Goal: Register for event/course

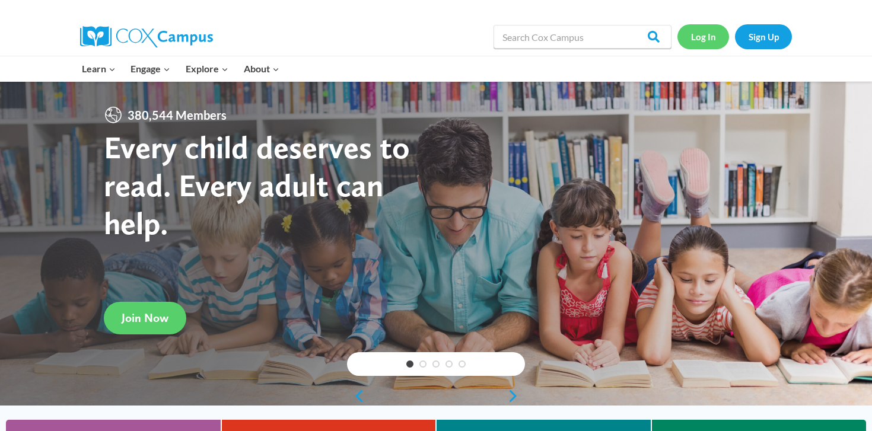
click at [720, 34] on link "Log In" at bounding box center [703, 36] width 52 height 24
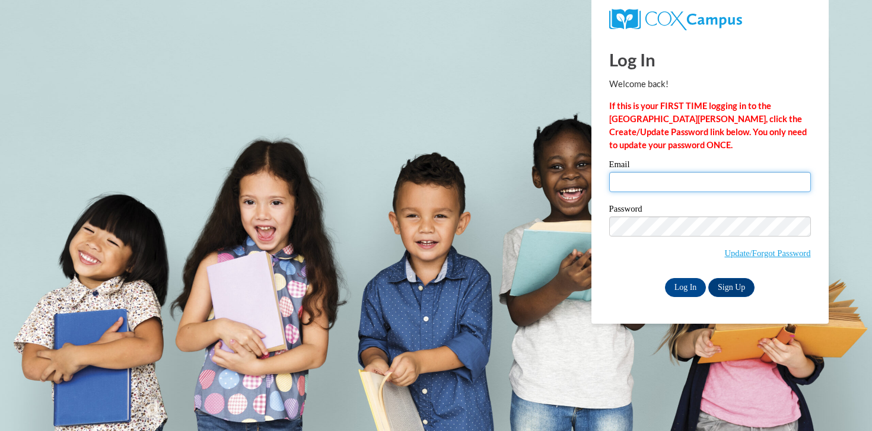
type input "[EMAIL_ADDRESS][DOMAIN_NAME]"
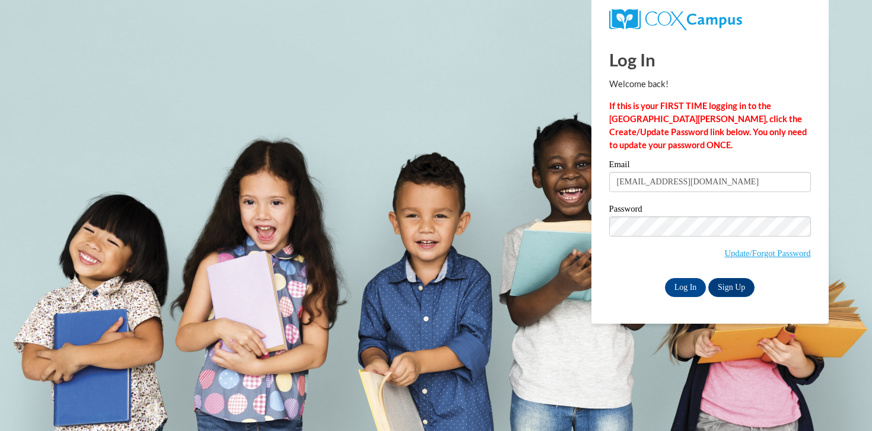
click at [627, 177] on input "paulprok@hssdschools.org" at bounding box center [710, 182] width 202 height 20
click at [687, 288] on input "Log In" at bounding box center [686, 287] width 42 height 19
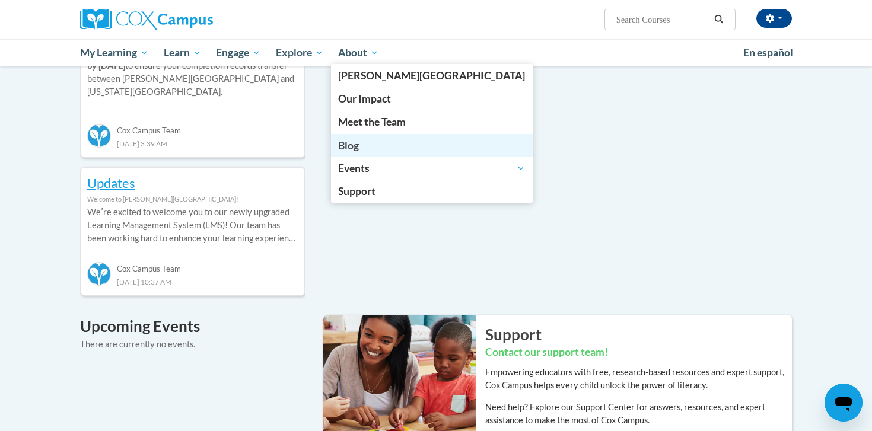
scroll to position [289, 0]
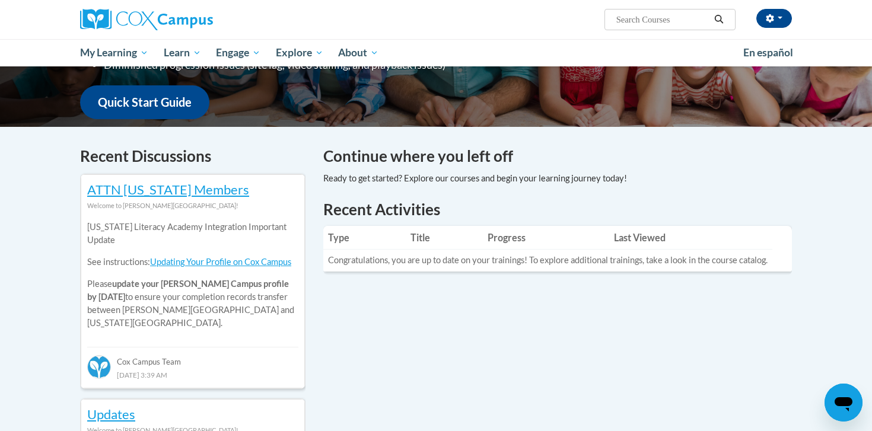
click at [620, 18] on input "Search..." at bounding box center [662, 19] width 95 height 14
type input "structured literacy certificate exam"
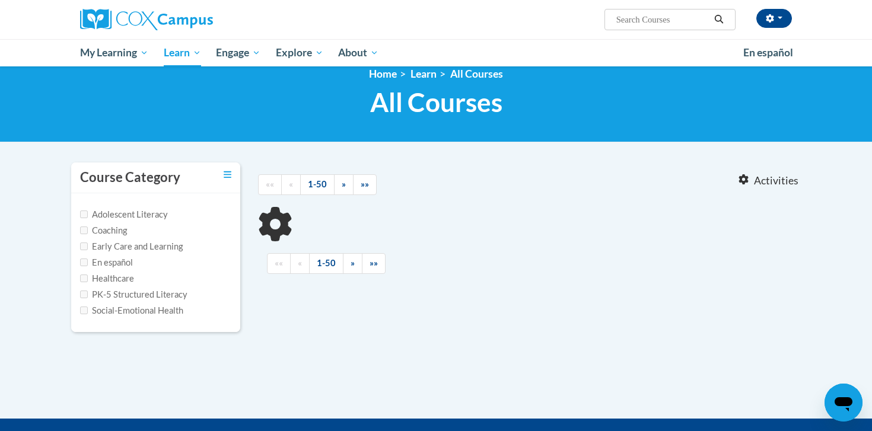
scroll to position [18, 0]
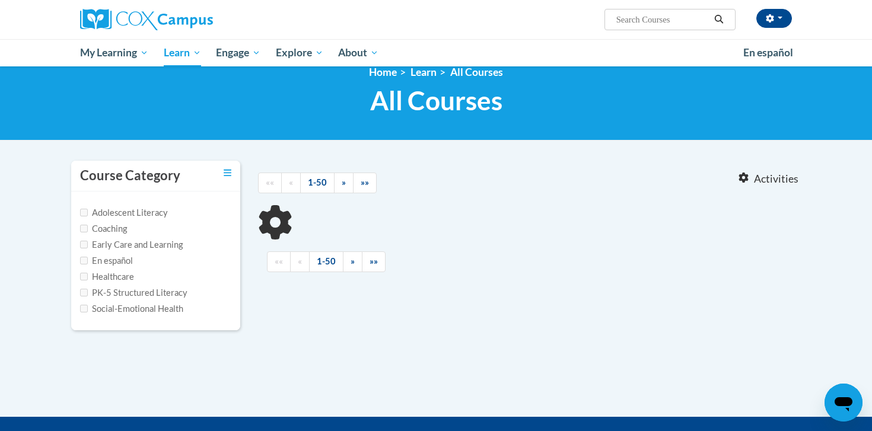
type input "structured literacy certificate exam"
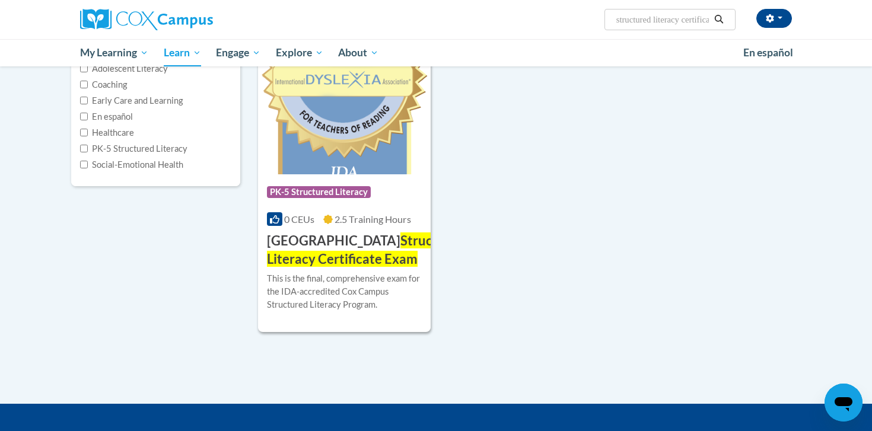
scroll to position [163, 0]
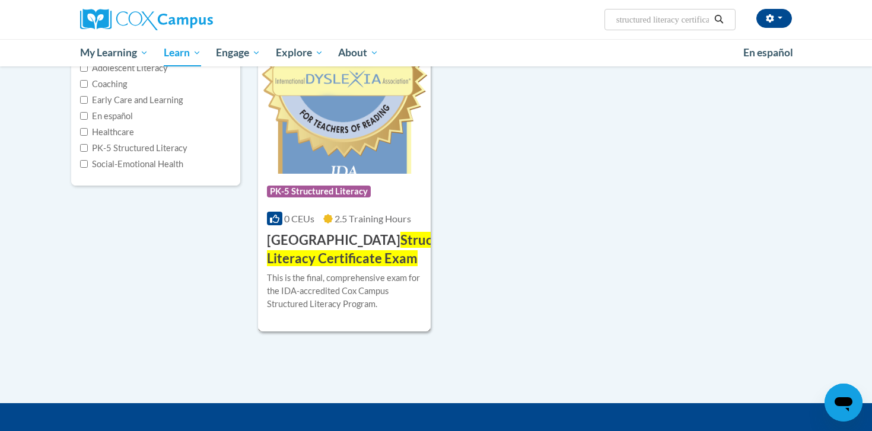
click at [379, 244] on span "Structured Literacy Certificate Exam" at bounding box center [366, 249] width 199 height 34
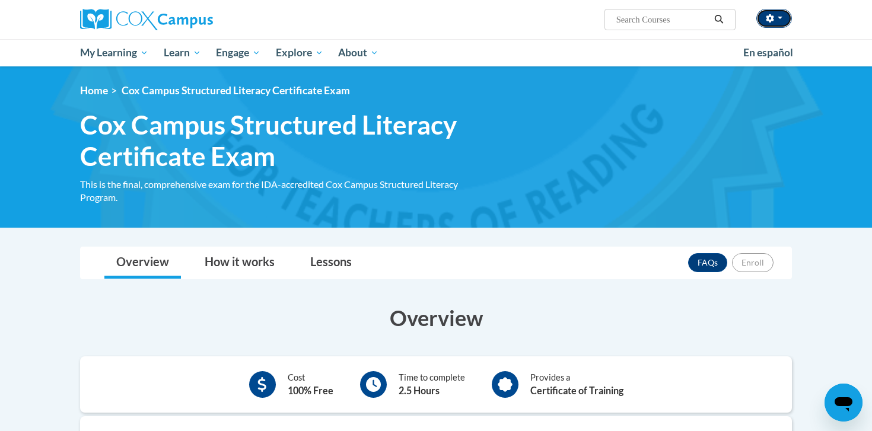
click at [771, 18] on icon "button" at bounding box center [769, 18] width 8 height 8
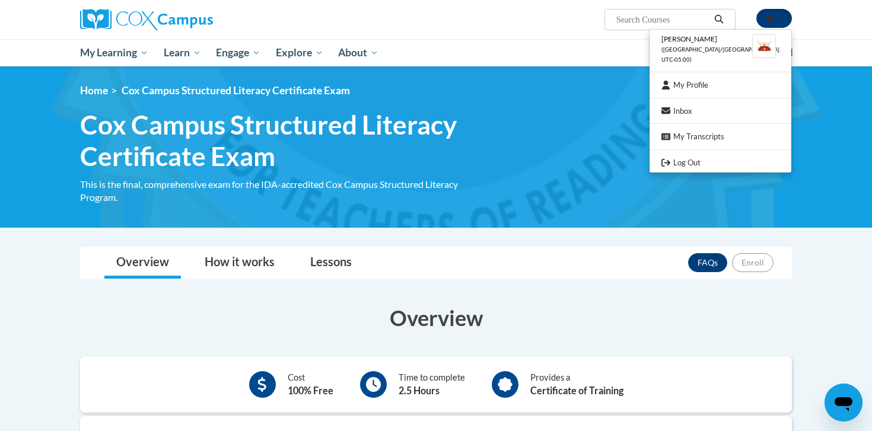
click at [771, 18] on icon "button" at bounding box center [769, 18] width 8 height 8
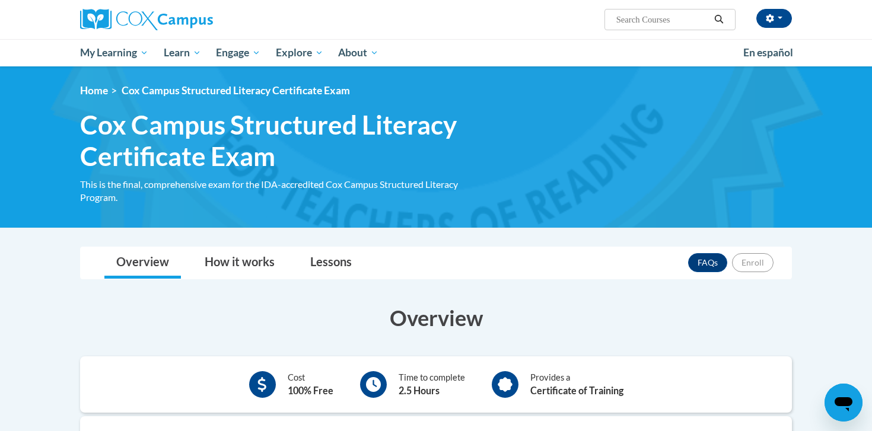
click at [347, 93] on span "Cox Campus Structured Literacy Certificate Exam" at bounding box center [236, 90] width 228 height 12
click at [238, 118] on span "Cox Campus Structured Literacy Certificate Exam" at bounding box center [284, 140] width 409 height 63
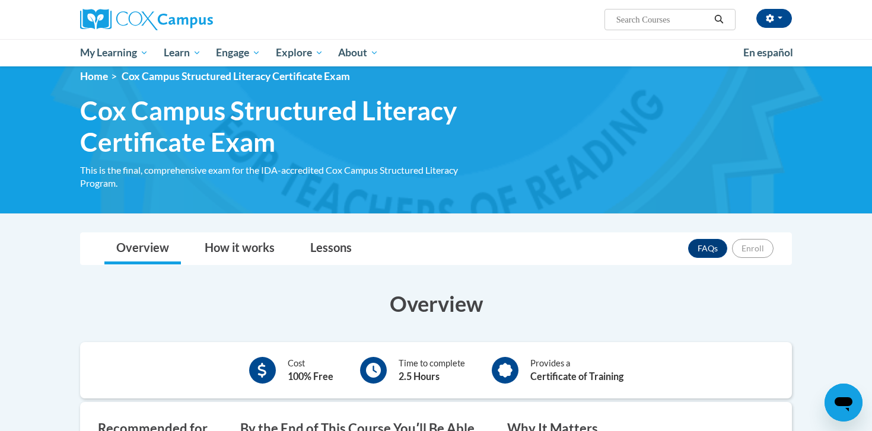
click at [298, 199] on img at bounding box center [436, 132] width 872 height 161
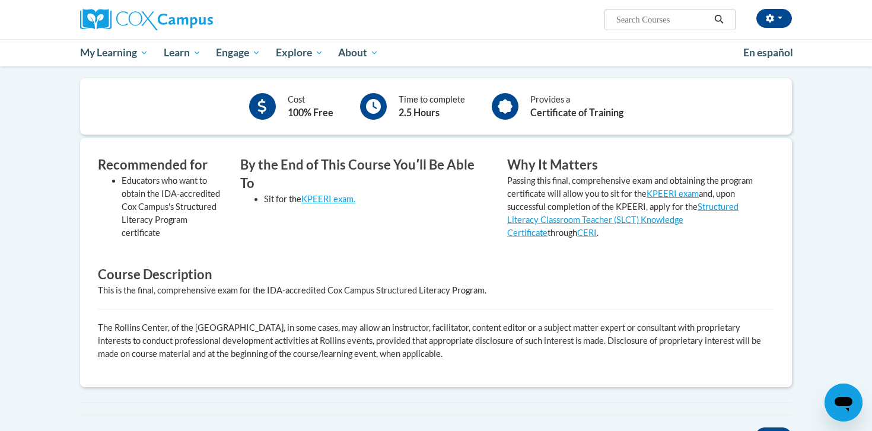
scroll to position [277, 0]
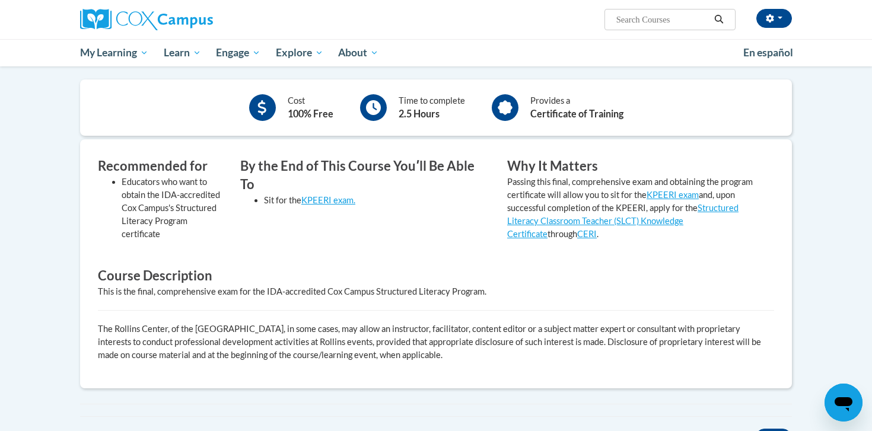
click at [315, 119] on div "Cost 100% Free" at bounding box center [311, 107] width 46 height 27
click at [407, 111] on b "2.5 Hours" at bounding box center [418, 113] width 41 height 11
click at [553, 101] on div "Provides a Certificate of Training" at bounding box center [576, 107] width 93 height 27
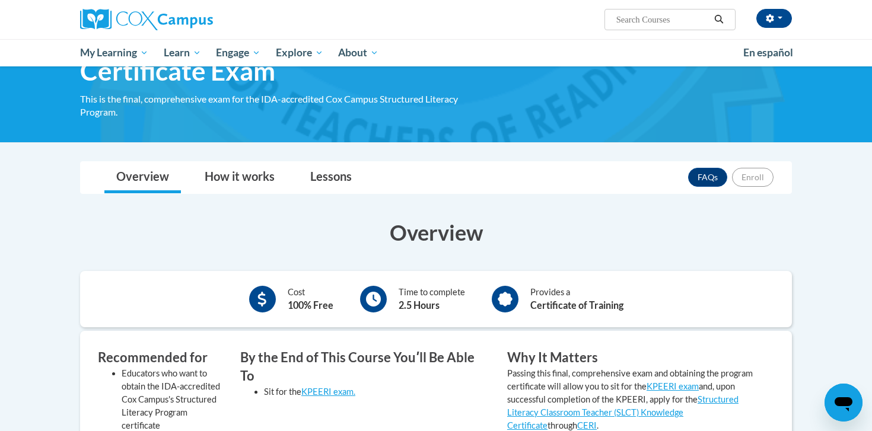
scroll to position [83, 0]
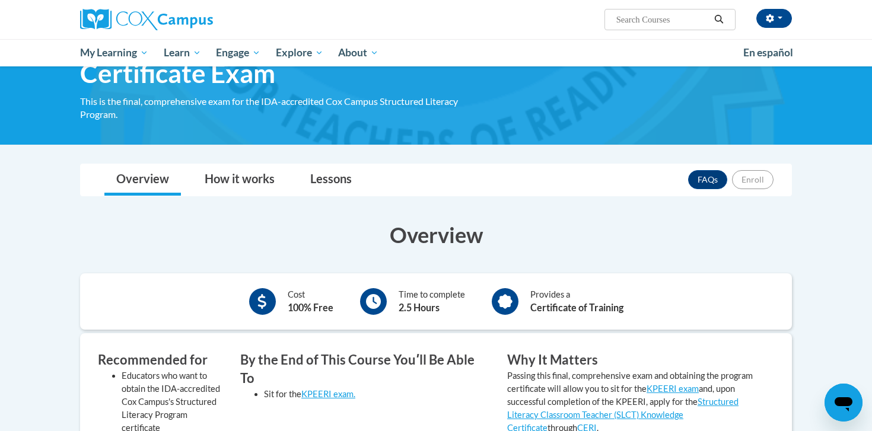
click at [121, 98] on div "This is the final, comprehensive exam for the IDA-accredited Cox Campus Structu…" at bounding box center [284, 108] width 409 height 26
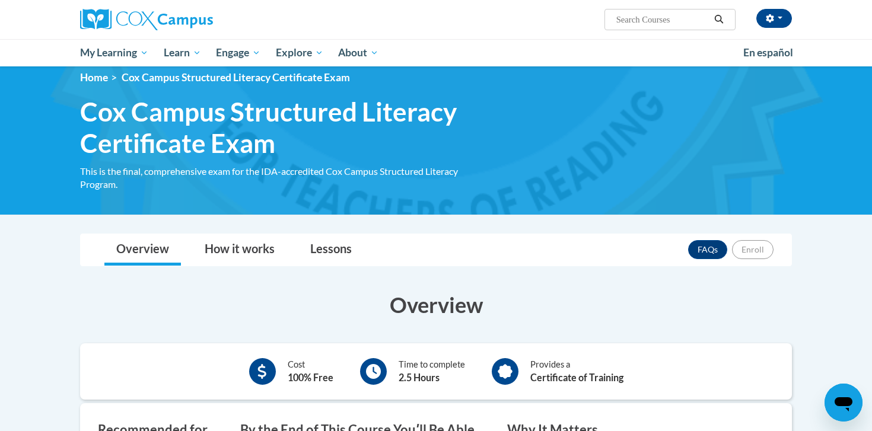
scroll to position [0, 0]
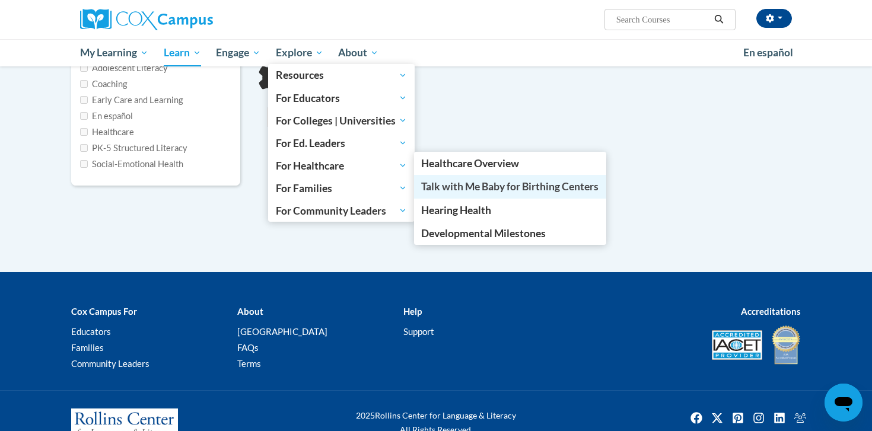
type input "structured literacy certificate exam"
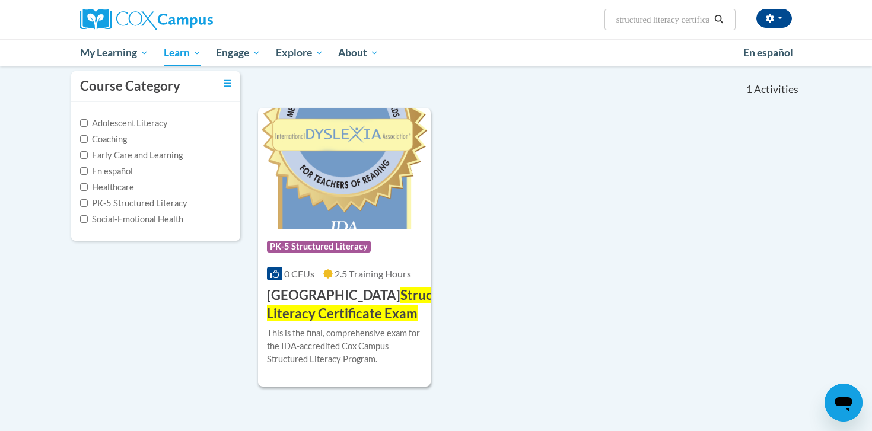
scroll to position [155, 0]
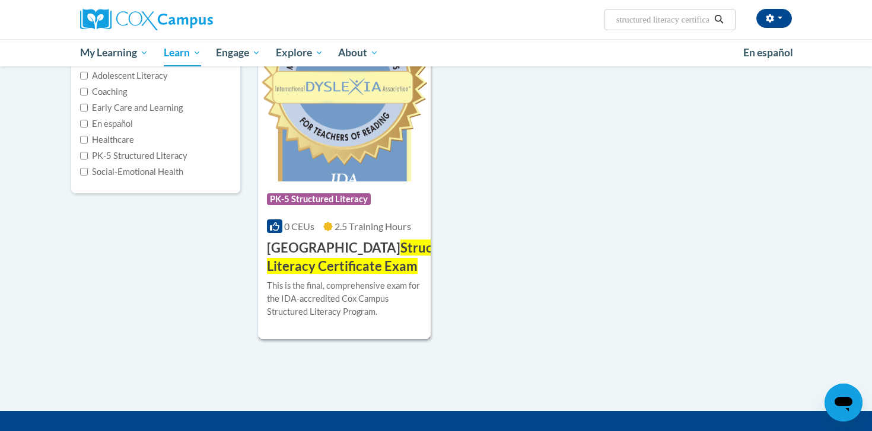
click at [380, 250] on span "Structured Literacy Certificate Exam" at bounding box center [366, 257] width 199 height 34
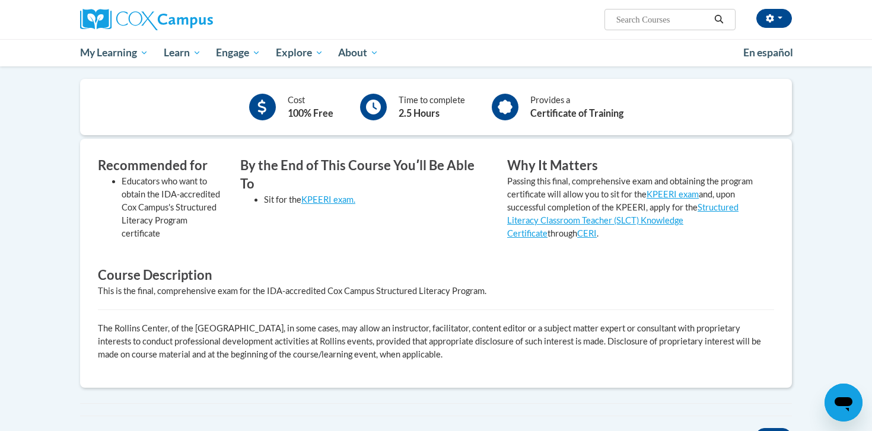
scroll to position [193, 0]
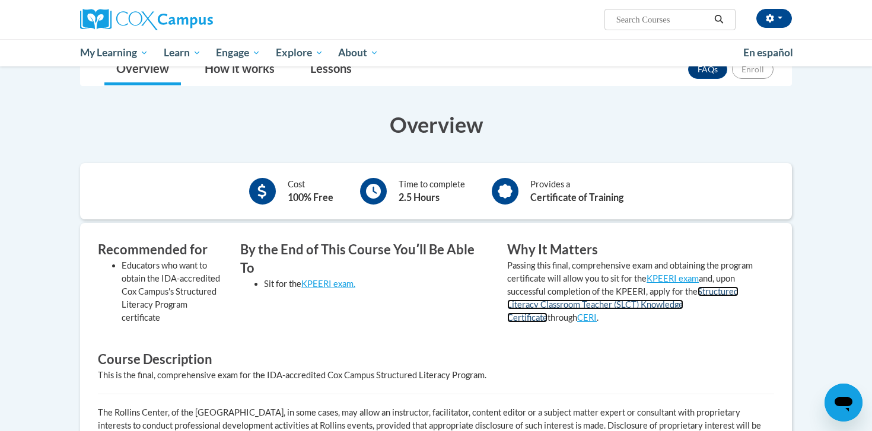
click at [652, 306] on link "Structured Literacy Classroom Teacher (SLCT) Knowledge Certificate" at bounding box center [622, 304] width 231 height 36
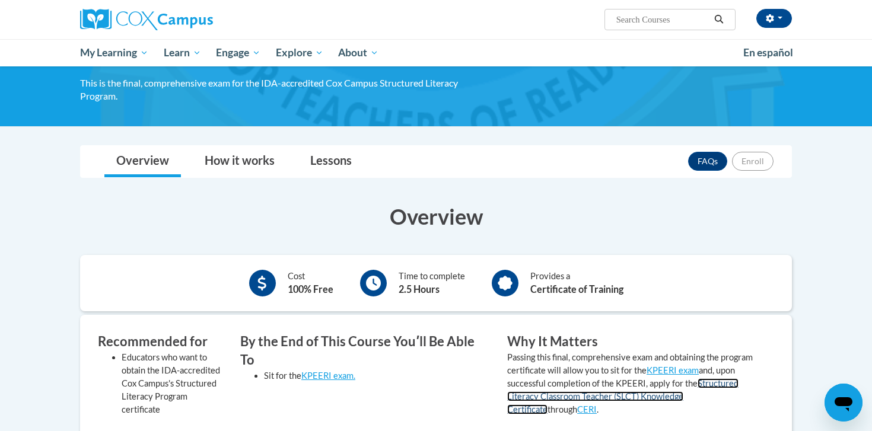
scroll to position [88, 0]
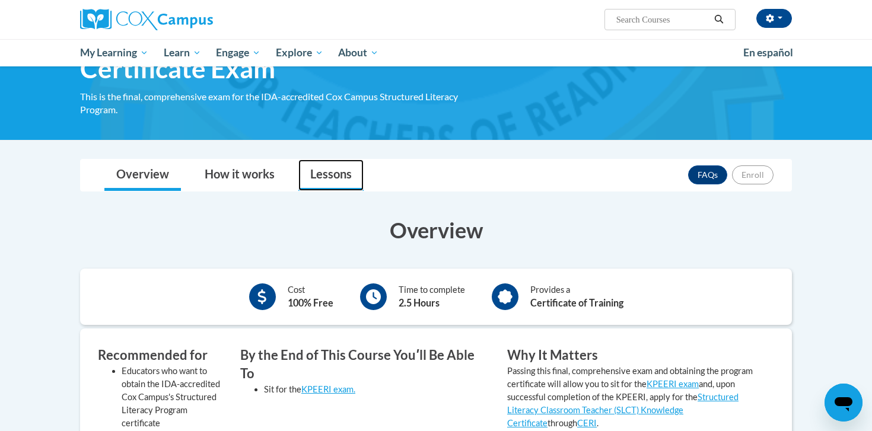
click at [339, 171] on link "Lessons" at bounding box center [330, 174] width 65 height 31
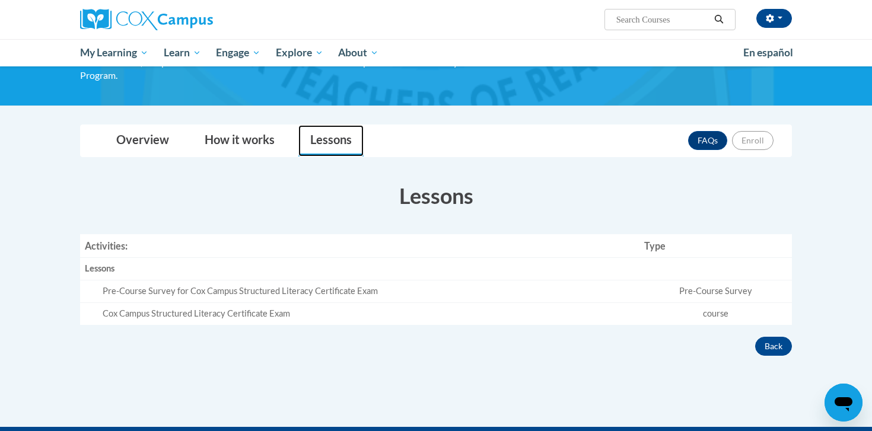
scroll to position [149, 0]
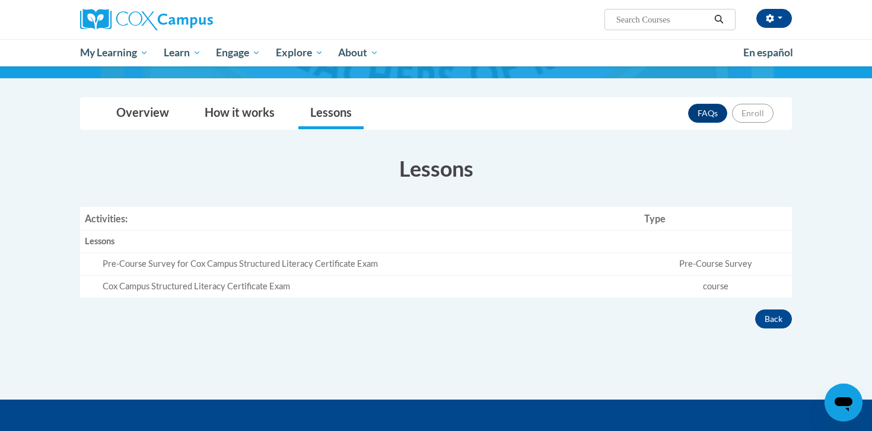
click at [716, 263] on td "Pre-Course Survey" at bounding box center [715, 264] width 152 height 23
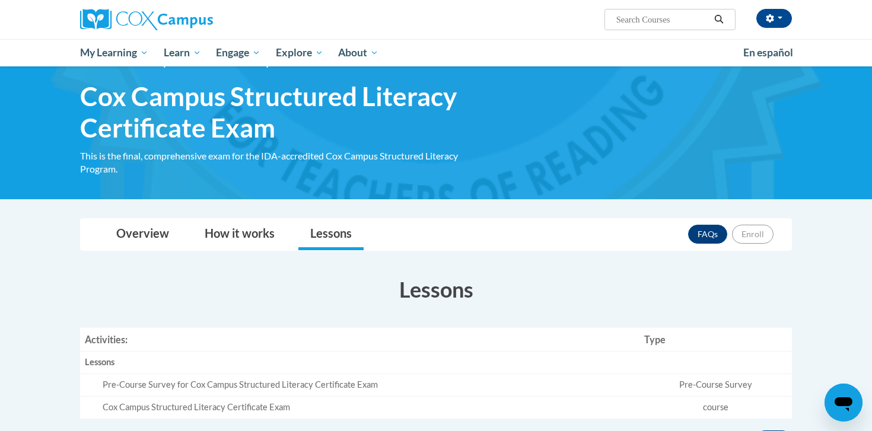
scroll to position [0, 0]
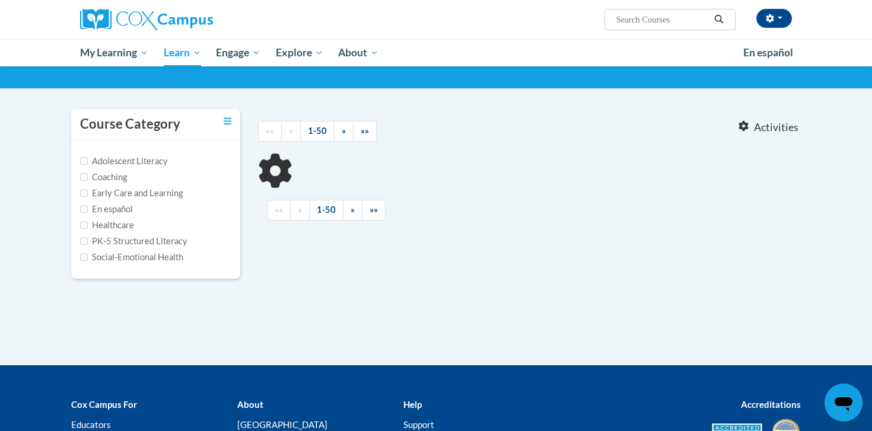
type input "structured literacy certificate exam"
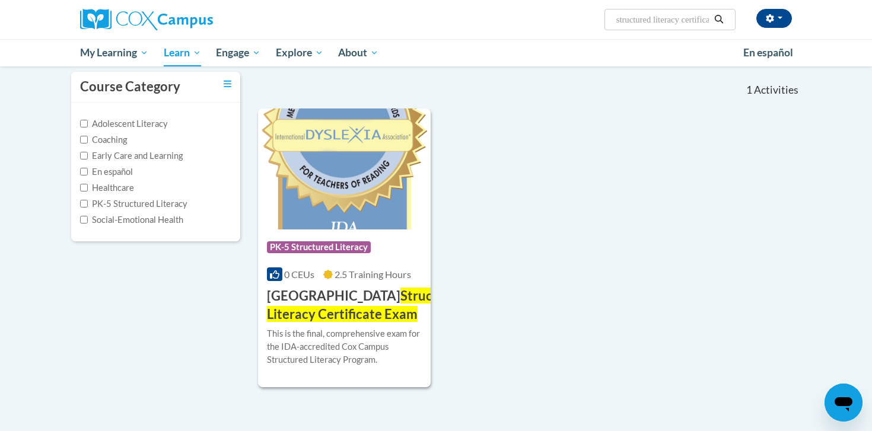
scroll to position [111, 0]
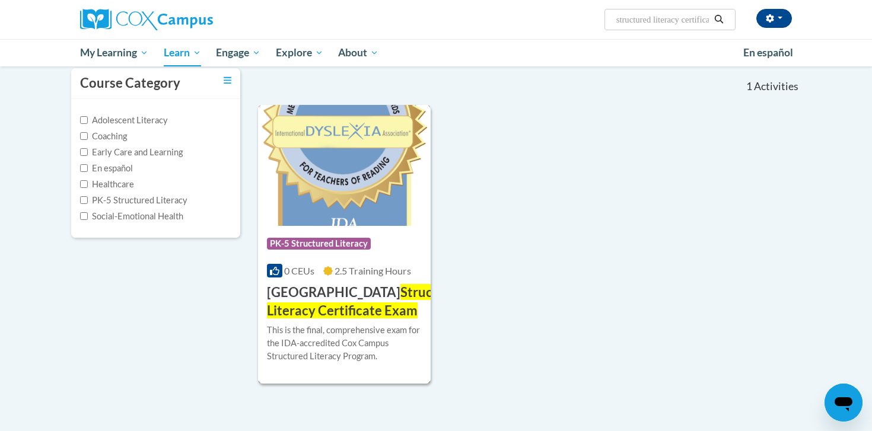
click at [332, 244] on span "PK-5 Structured Literacy" at bounding box center [319, 244] width 104 height 12
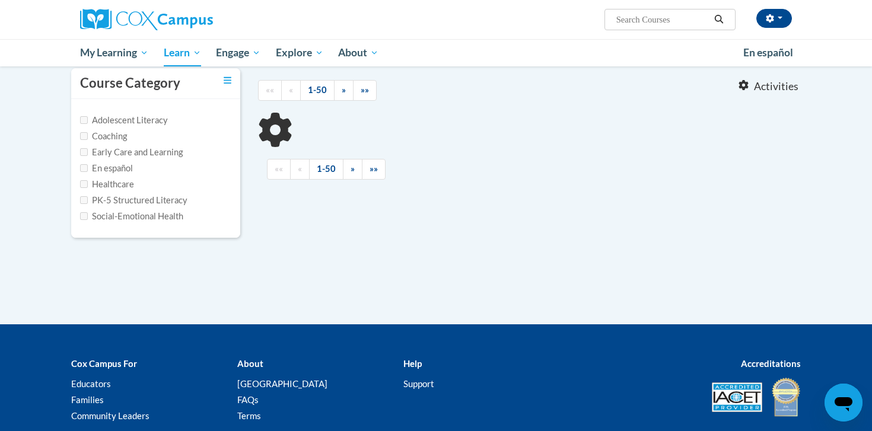
click at [514, 262] on div "Course Category Adolescent Literacy Coaching Early Care and Learning En español…" at bounding box center [435, 195] width 747 height 259
type input "structured literacy certificate exam"
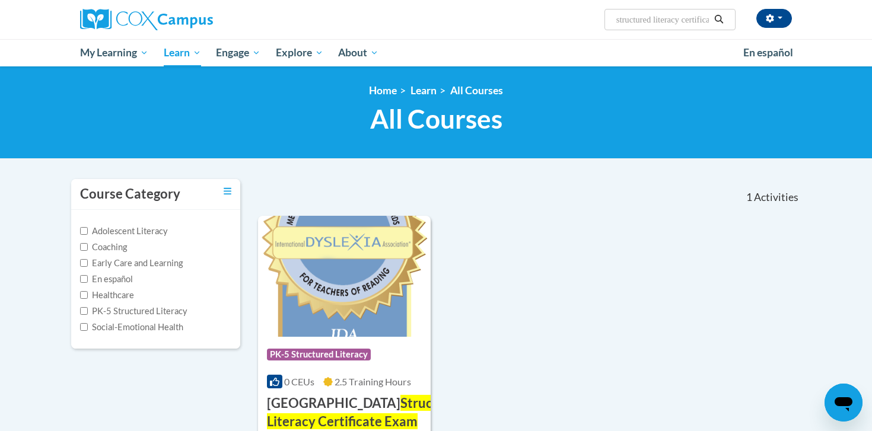
click at [761, 192] on span "Activities" at bounding box center [776, 197] width 44 height 13
click at [475, 90] on link "All Courses" at bounding box center [476, 90] width 53 height 12
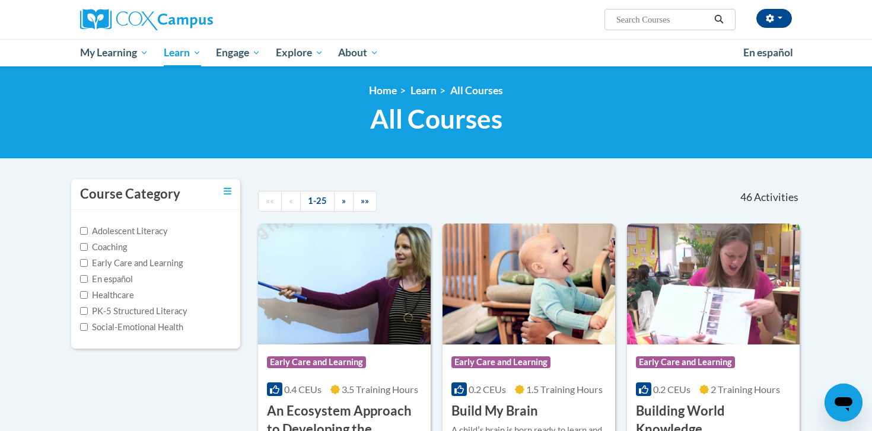
scroll to position [3, 0]
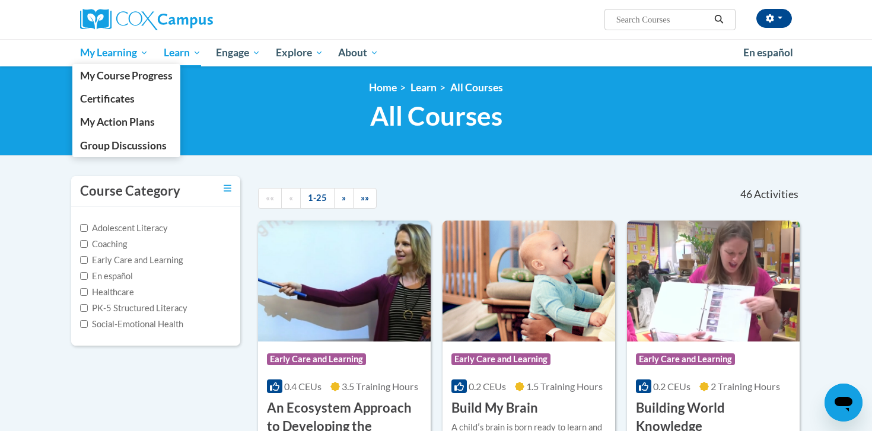
click at [124, 47] on span "My Learning" at bounding box center [114, 53] width 68 height 14
click at [126, 101] on span "Certificates" at bounding box center [107, 98] width 55 height 12
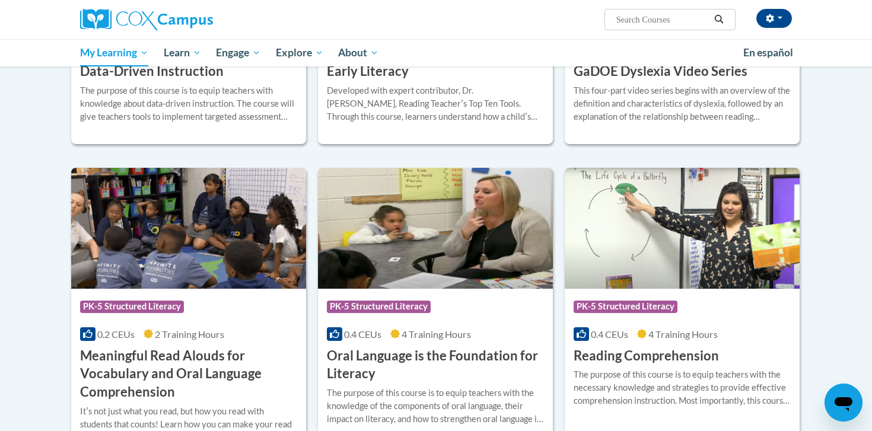
scroll to position [295, 0]
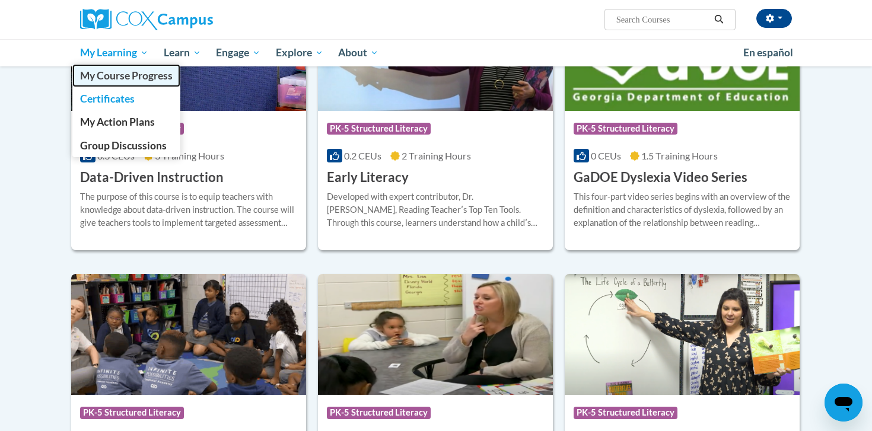
click at [149, 76] on span "My Course Progress" at bounding box center [126, 75] width 92 height 12
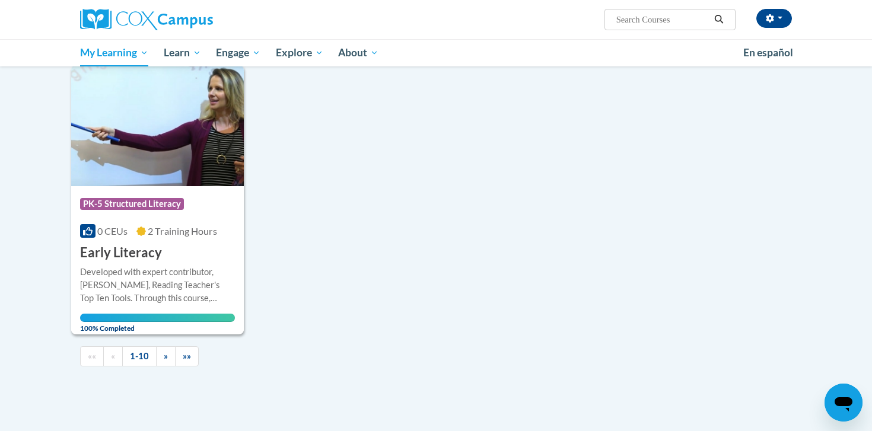
scroll to position [1097, 0]
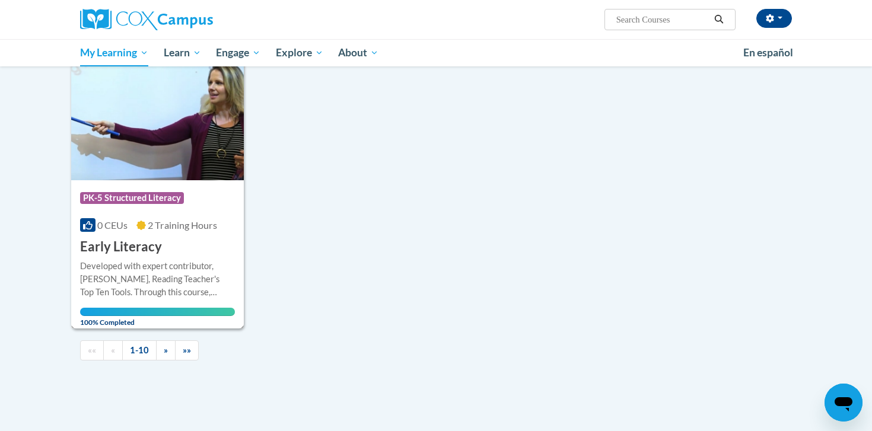
click at [159, 194] on span "PK-5 Structured Literacy" at bounding box center [132, 198] width 104 height 12
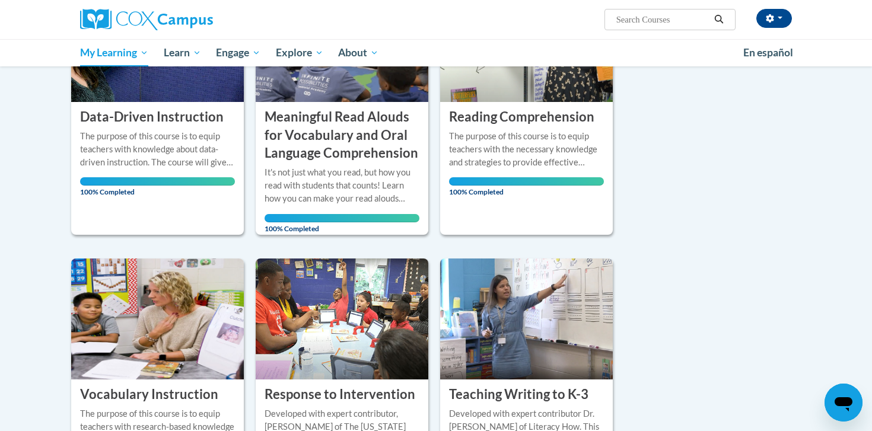
scroll to position [246, 0]
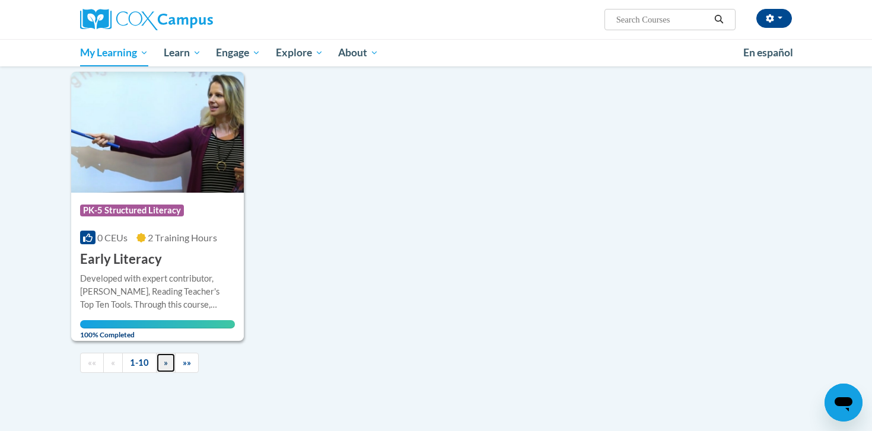
click at [170, 362] on link "»" at bounding box center [166, 363] width 20 height 21
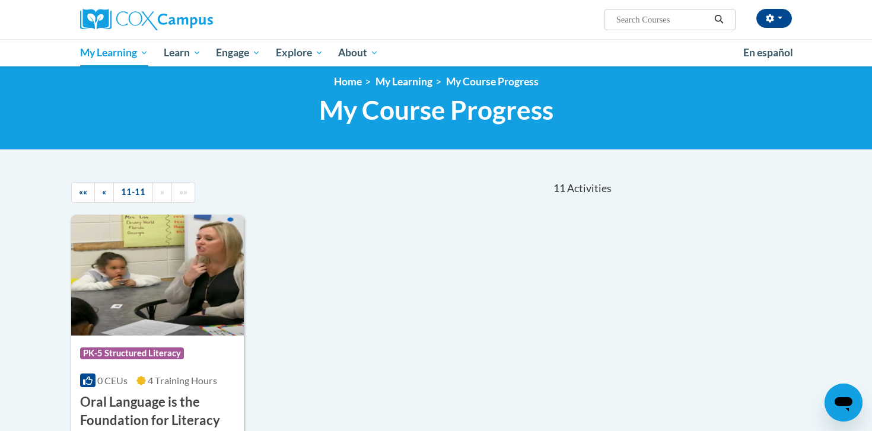
scroll to position [0, 0]
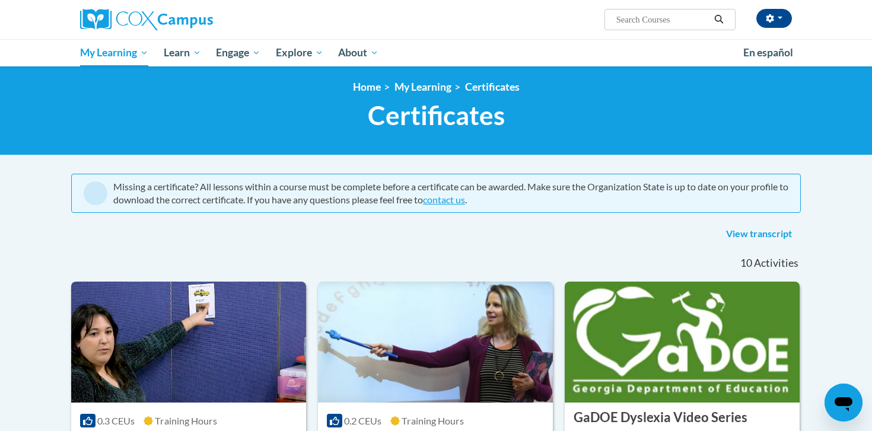
scroll to position [4, 0]
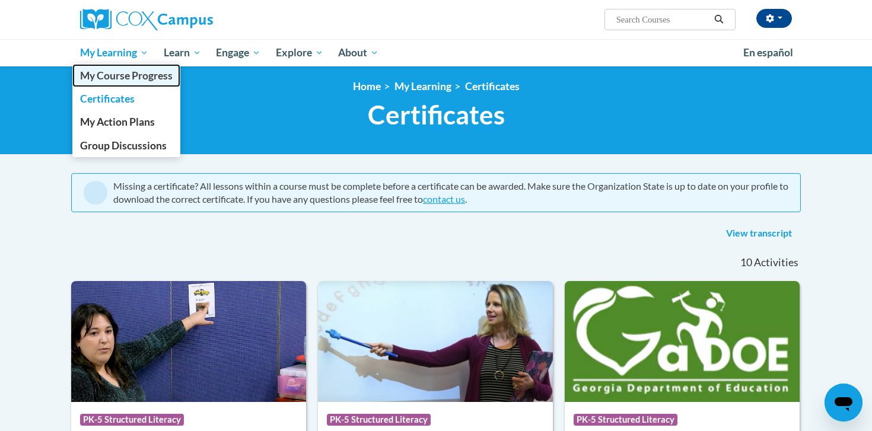
click at [131, 76] on span "My Course Progress" at bounding box center [126, 75] width 92 height 12
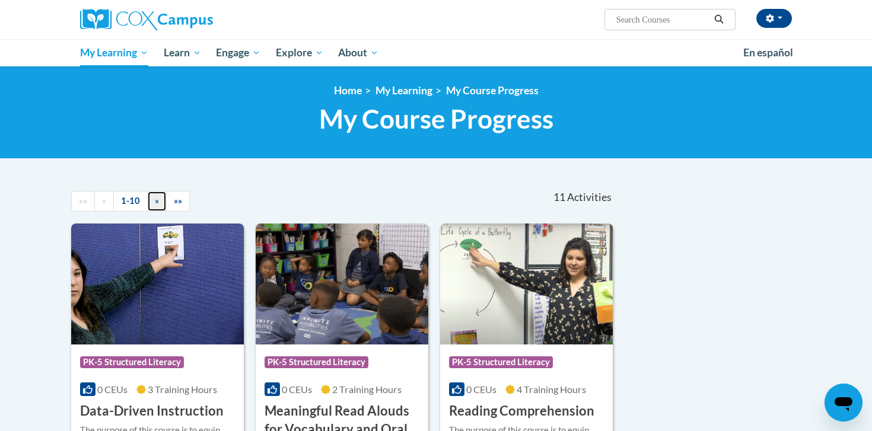
click at [160, 203] on link "»" at bounding box center [157, 201] width 20 height 21
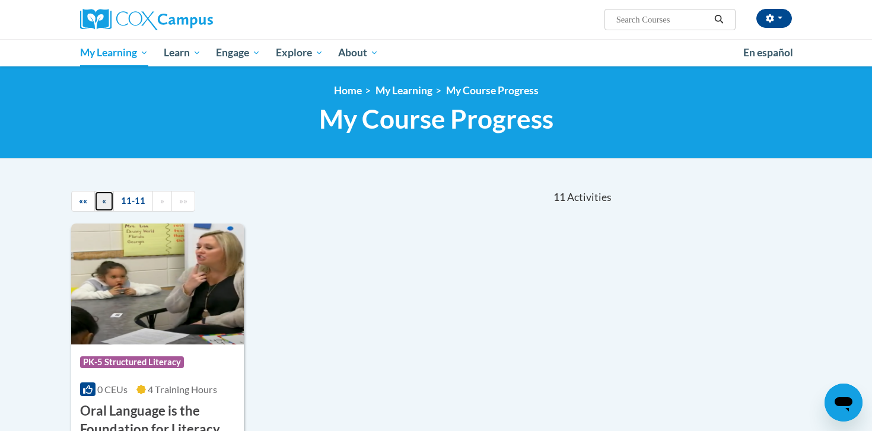
click at [102, 202] on span "«" at bounding box center [104, 201] width 4 height 10
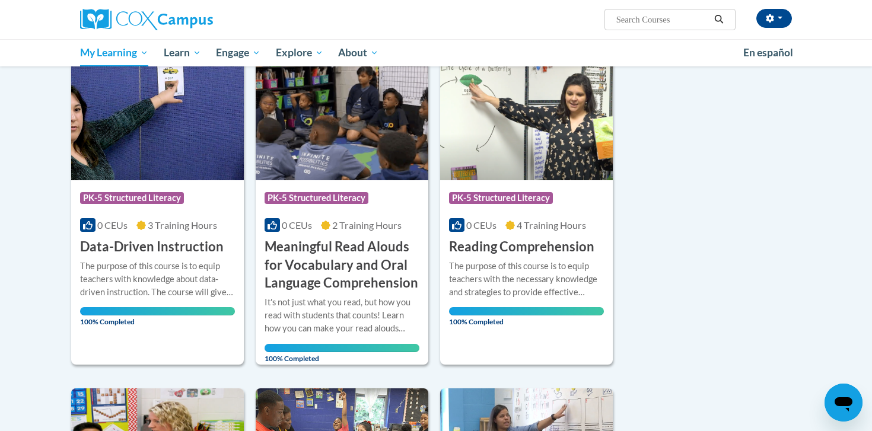
scroll to position [205, 0]
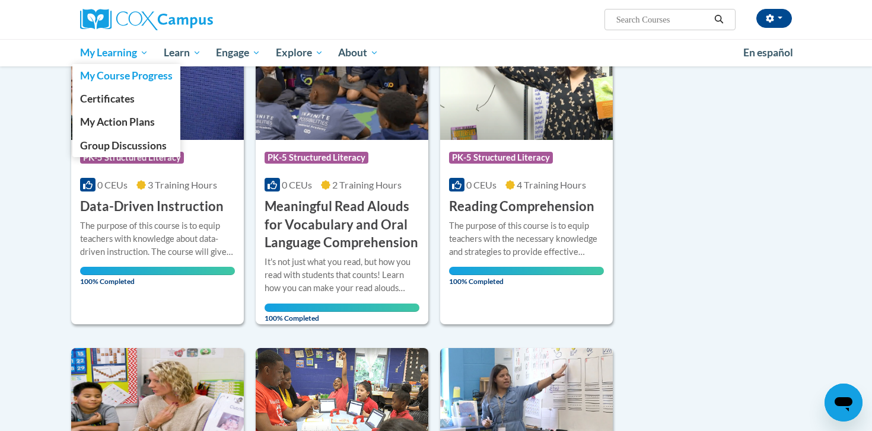
click at [103, 50] on span "My Learning" at bounding box center [114, 53] width 68 height 14
click at [110, 96] on span "Certificates" at bounding box center [107, 98] width 55 height 12
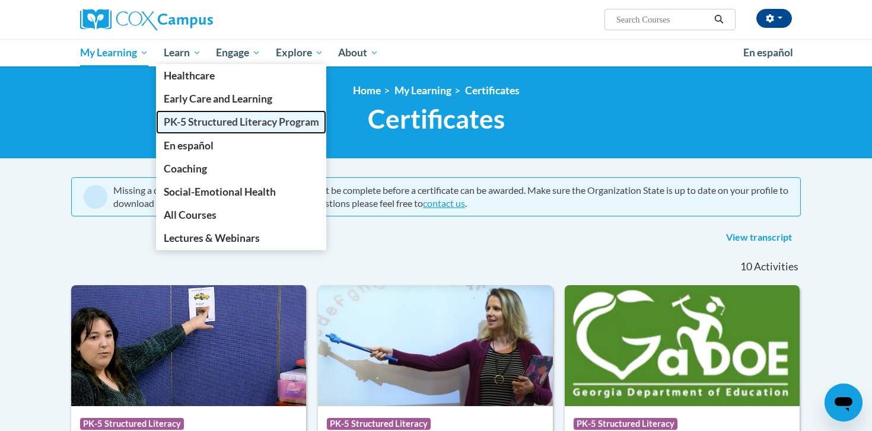
click at [223, 123] on span "PK-5 Structured Literacy Program" at bounding box center [241, 122] width 155 height 12
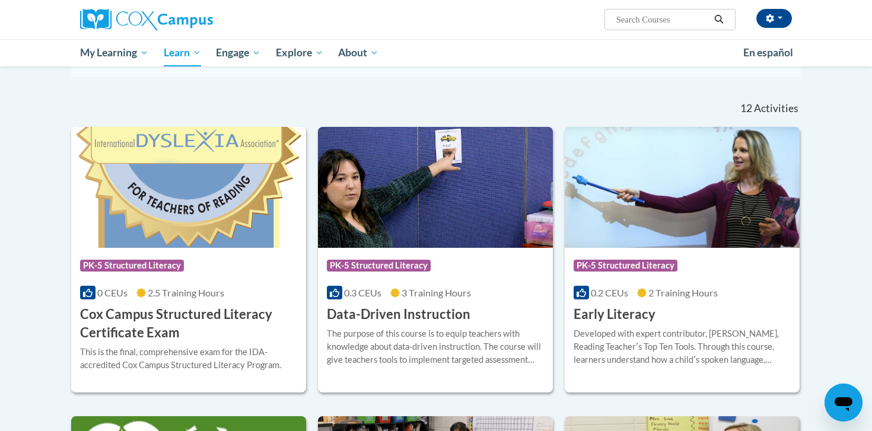
scroll to position [333, 0]
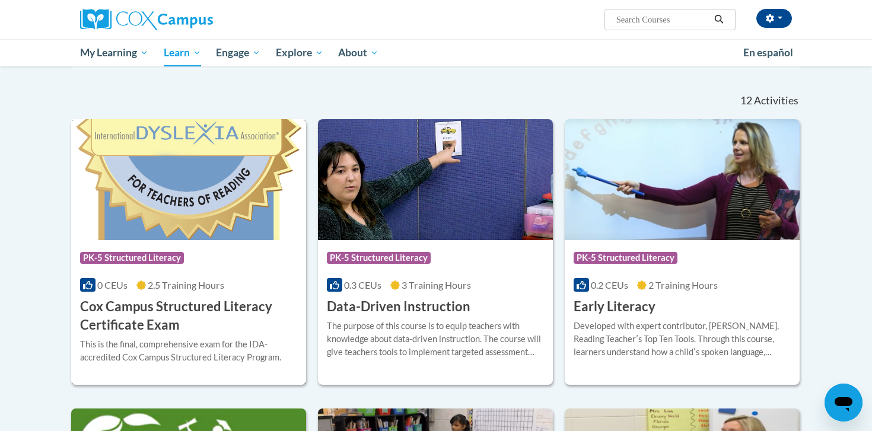
click at [146, 259] on span "PK-5 Structured Literacy" at bounding box center [132, 258] width 104 height 12
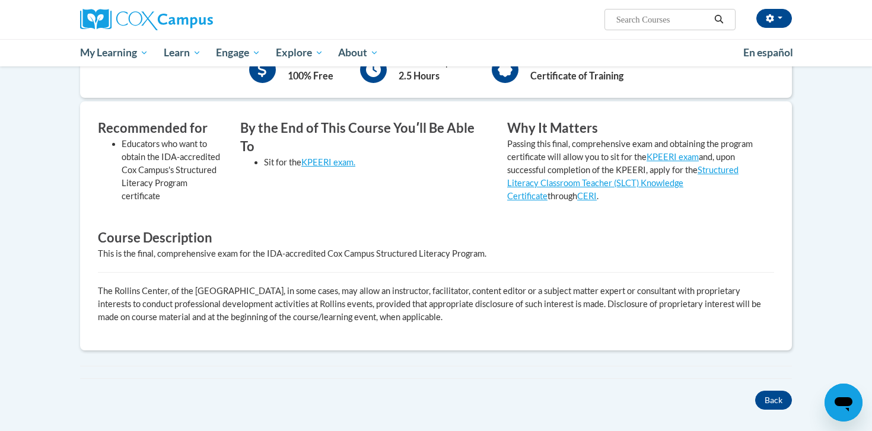
scroll to position [312, 0]
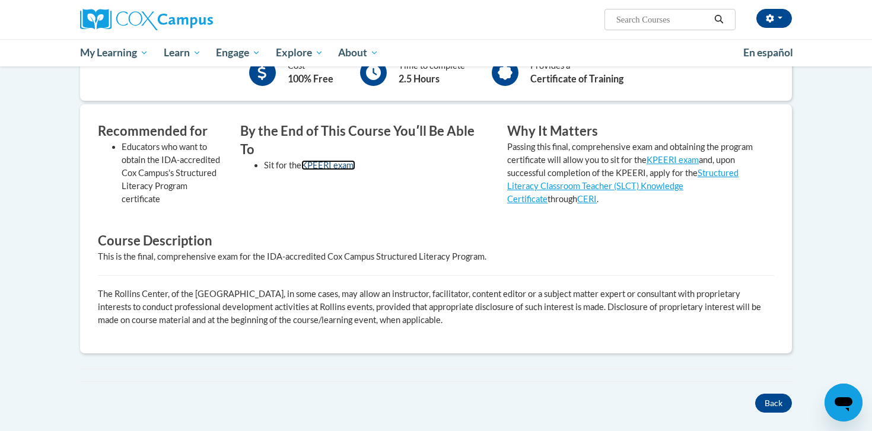
click at [336, 160] on link "KPEERI exam." at bounding box center [328, 165] width 54 height 10
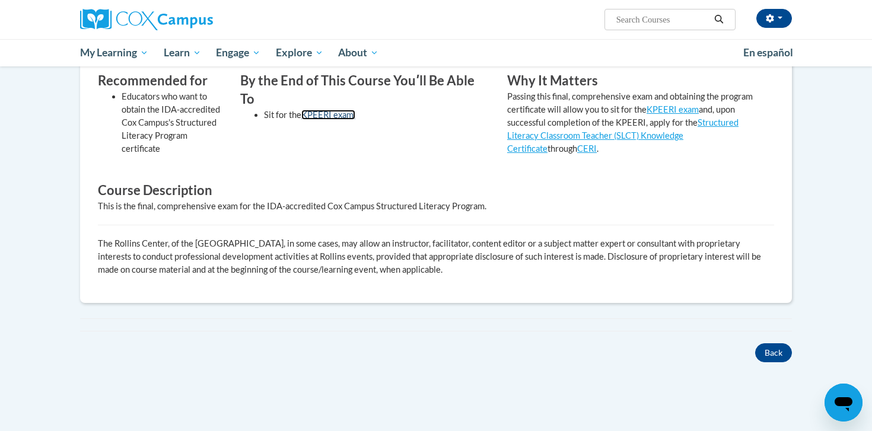
scroll to position [363, 0]
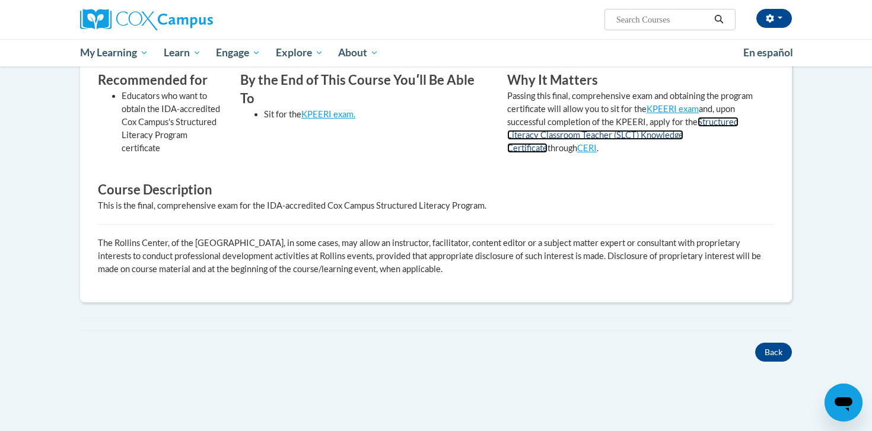
click at [600, 135] on link "Structured Literacy Classroom Teacher (SLCT) Knowledge Certificate" at bounding box center [622, 135] width 231 height 36
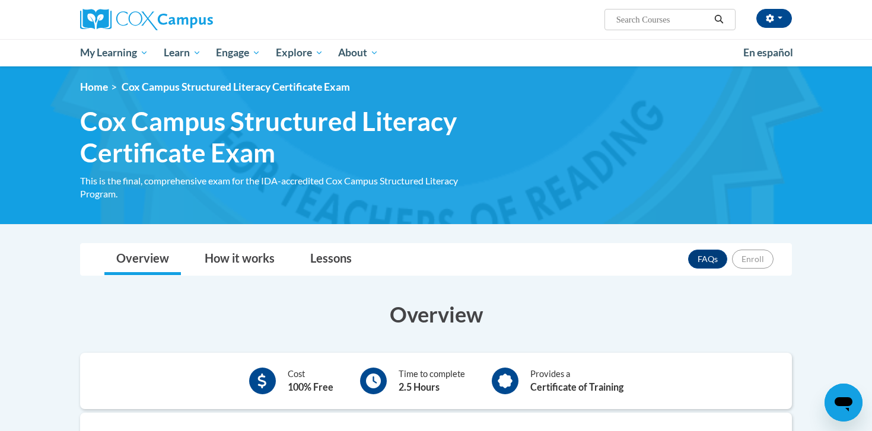
scroll to position [5, 0]
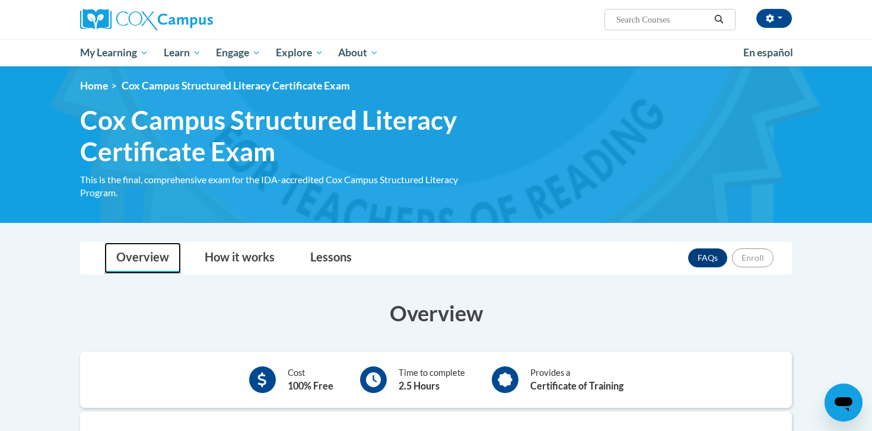
click at [155, 257] on link "Overview" at bounding box center [142, 258] width 76 height 31
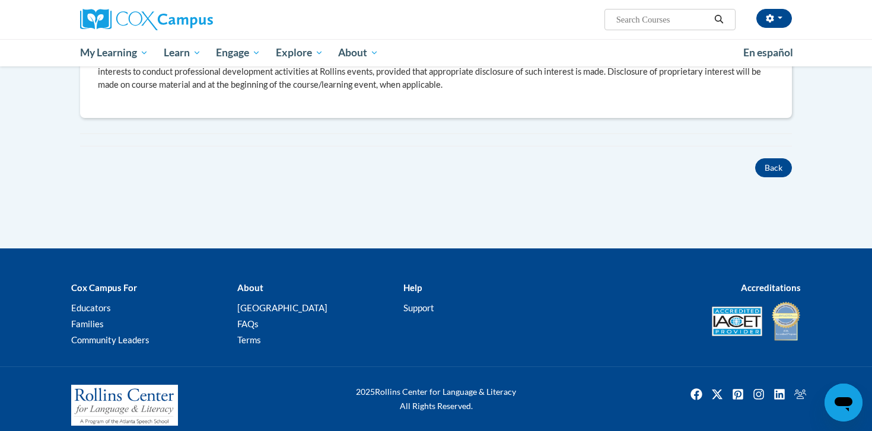
scroll to position [559, 0]
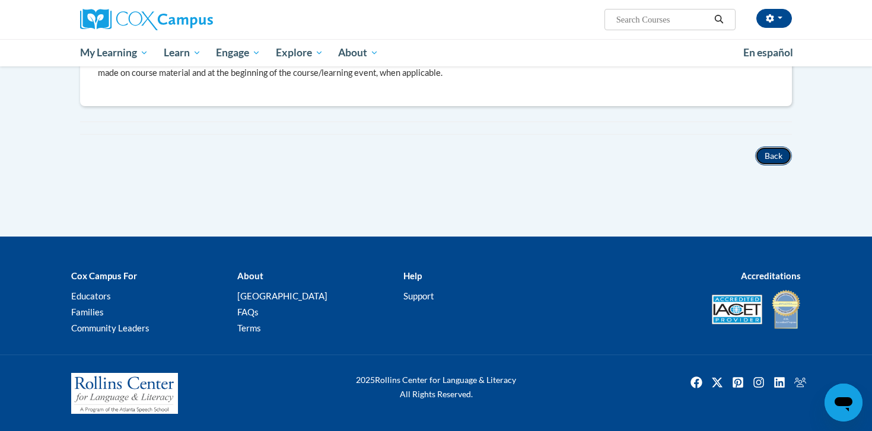
click at [770, 155] on button "Back" at bounding box center [773, 155] width 37 height 19
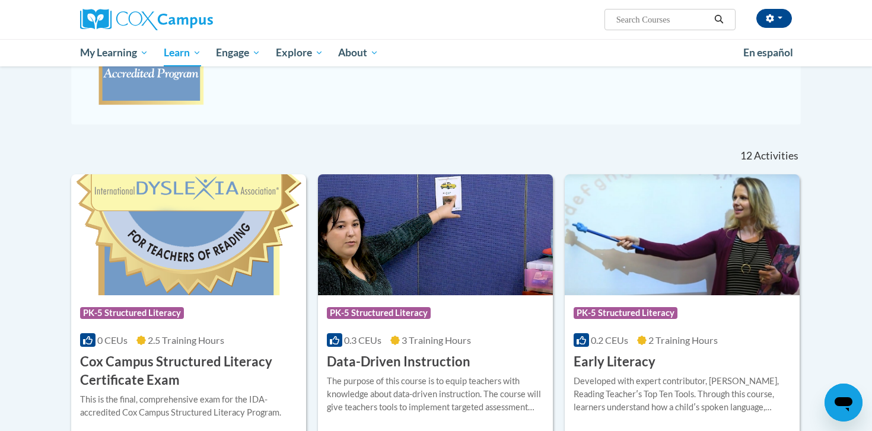
scroll to position [279, 0]
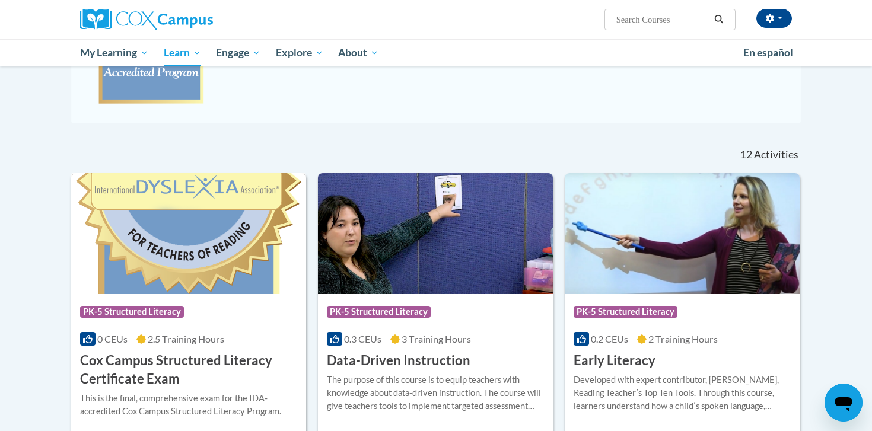
click at [95, 340] on span at bounding box center [87, 339] width 15 height 14
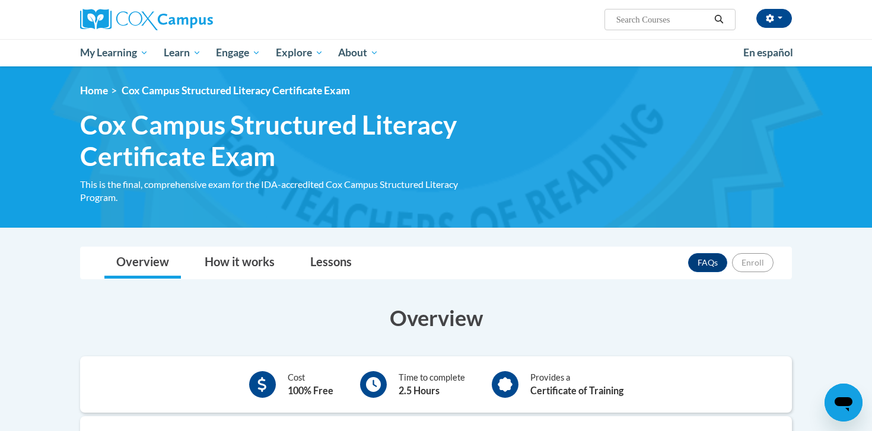
click at [199, 151] on span "Cox Campus Structured Literacy Certificate Exam" at bounding box center [284, 140] width 409 height 63
click at [706, 261] on link "FAQs" at bounding box center [707, 262] width 39 height 19
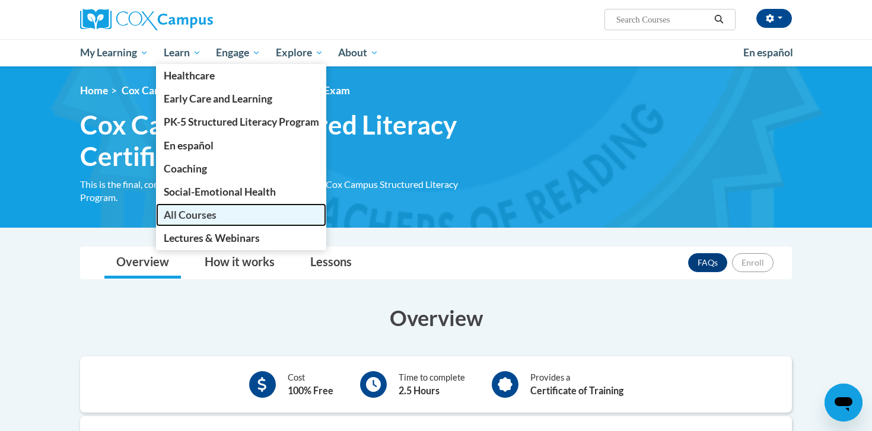
click at [212, 218] on span "All Courses" at bounding box center [190, 215] width 53 height 12
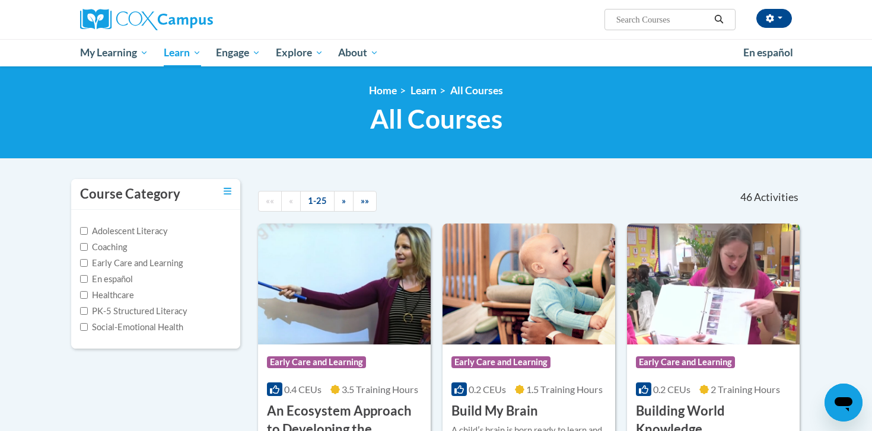
click at [636, 15] on input "Search..." at bounding box center [662, 19] width 95 height 14
click at [634, 20] on input "Search..." at bounding box center [662, 19] width 95 height 14
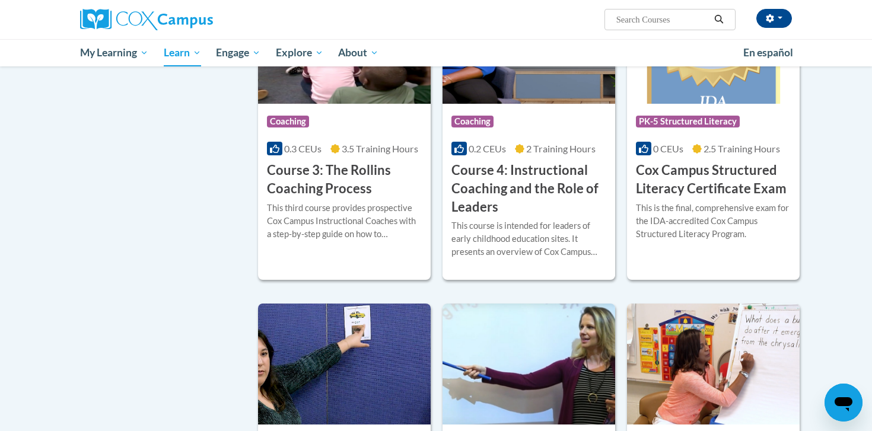
scroll to position [898, 0]
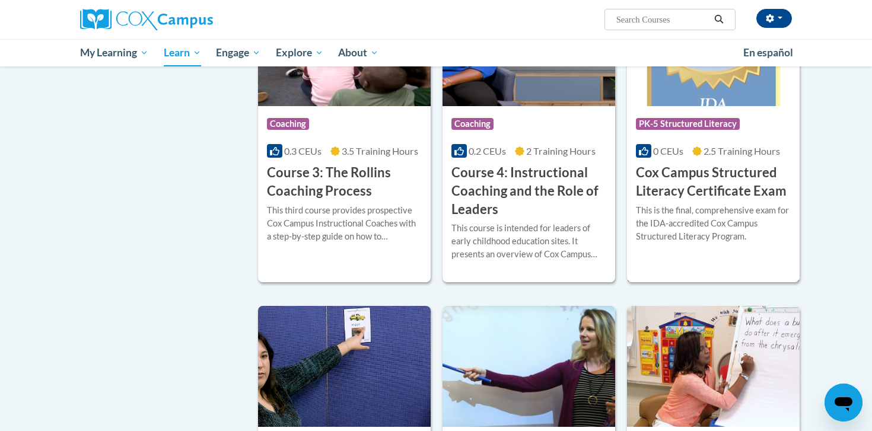
click at [721, 197] on h3 "Cox Campus Structured Literacy Certificate Exam" at bounding box center [713, 182] width 155 height 37
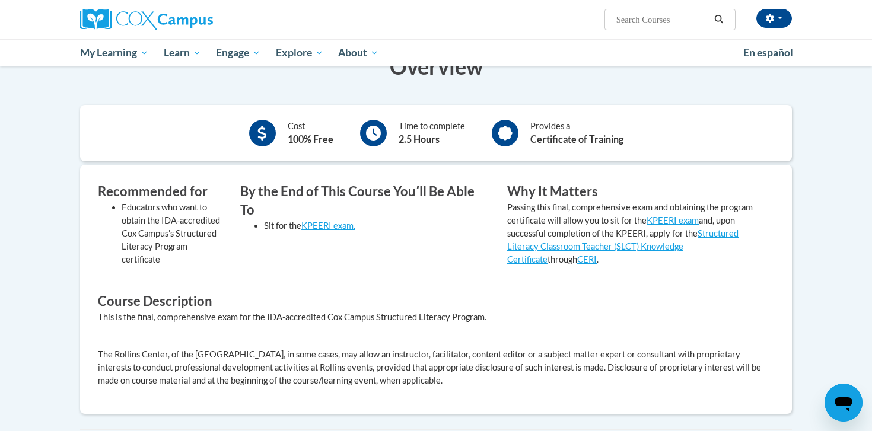
scroll to position [253, 0]
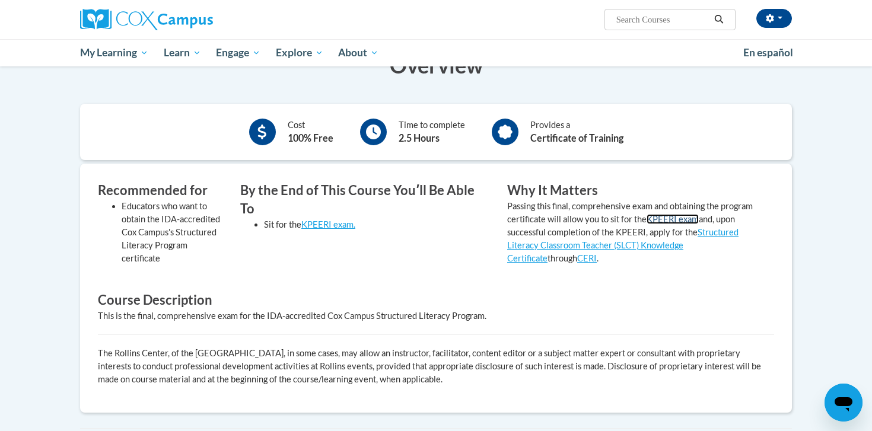
click at [679, 219] on link "KPEERI exam" at bounding box center [672, 219] width 52 height 10
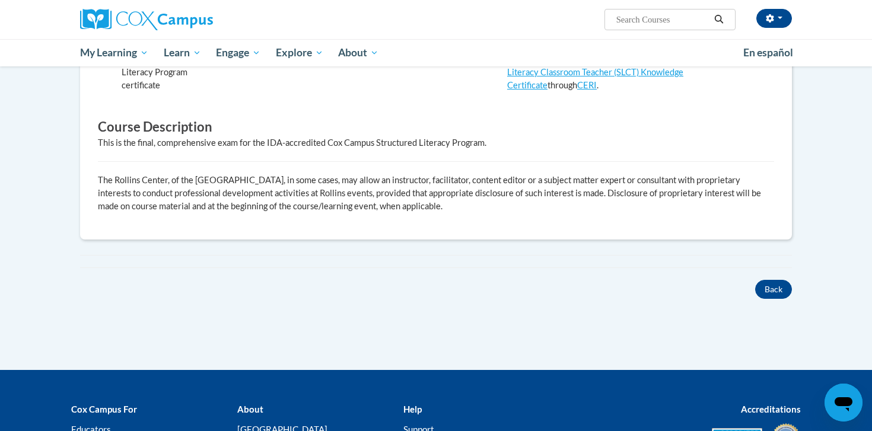
scroll to position [427, 0]
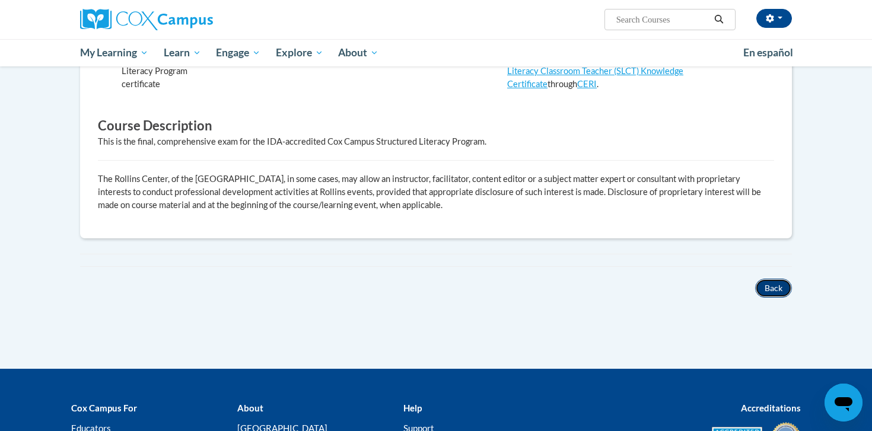
click at [768, 285] on button "Back" at bounding box center [773, 288] width 37 height 19
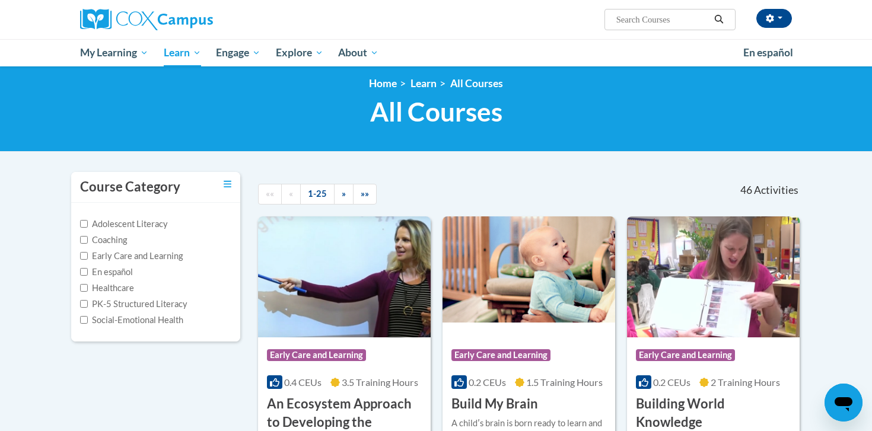
scroll to position [9, 0]
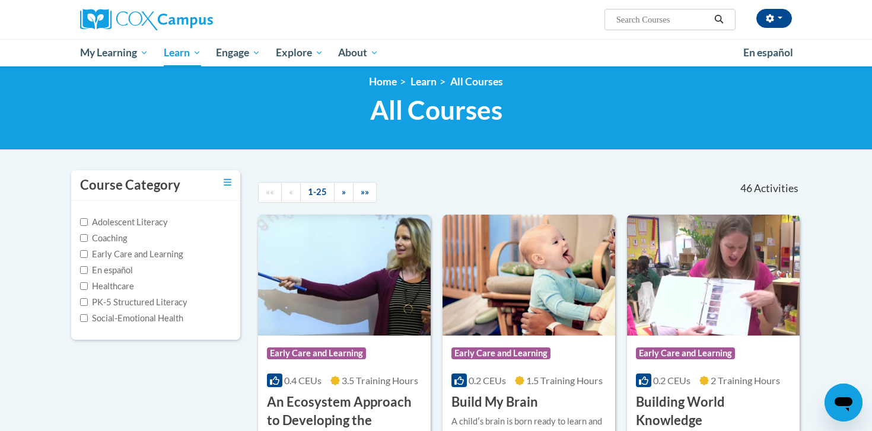
click at [186, 298] on label "PK-5 Structured Literacy" at bounding box center [133, 302] width 107 height 13
click at [88, 298] on input "PK-5 Structured Literacy" at bounding box center [84, 302] width 8 height 8
checkbox input "true"
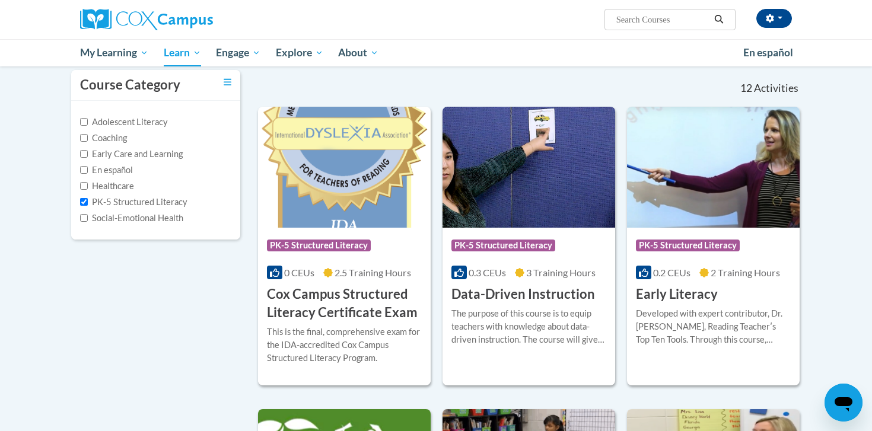
scroll to position [117, 0]
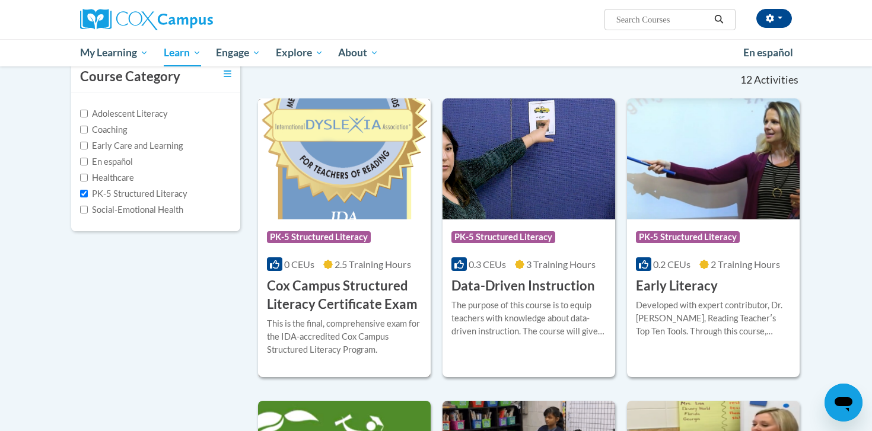
click at [356, 289] on h3 "Cox Campus Structured Literacy Certificate Exam" at bounding box center [344, 295] width 155 height 37
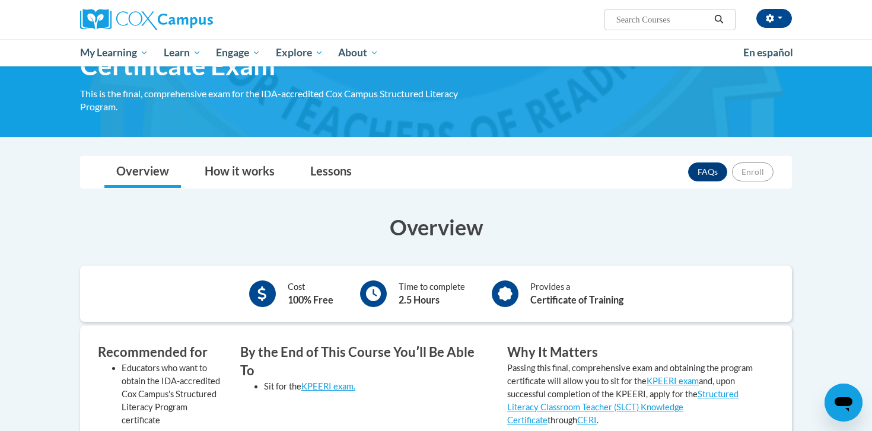
scroll to position [79, 0]
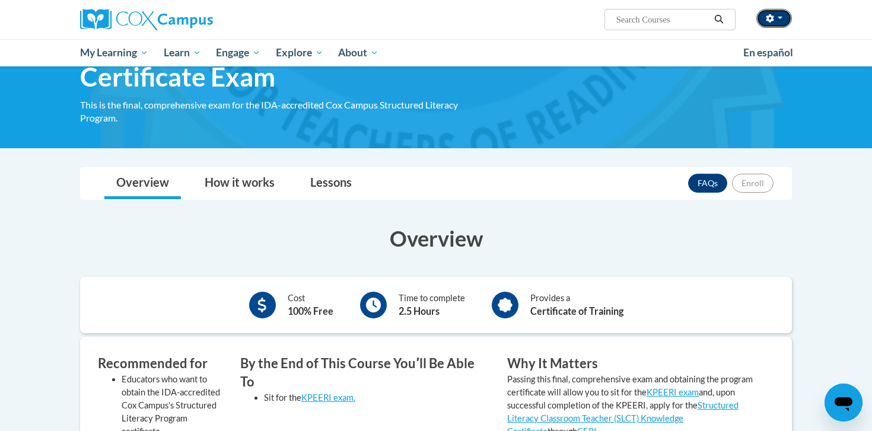
click at [779, 18] on span "button" at bounding box center [779, 18] width 5 height 2
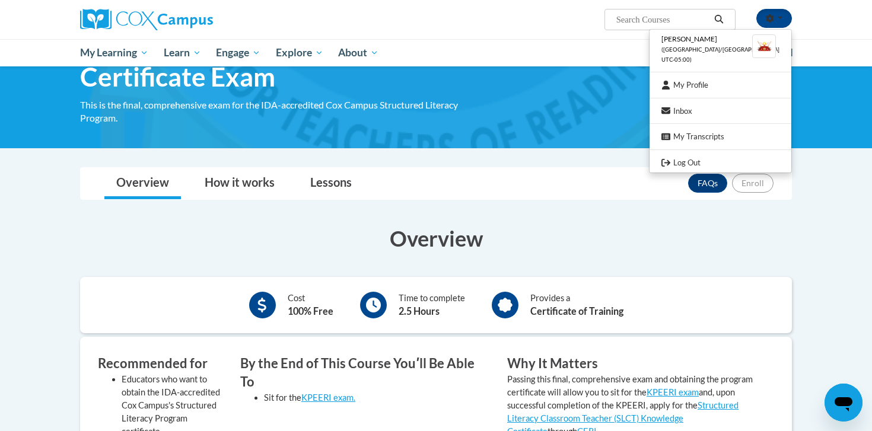
click at [738, 214] on div "Overview Cost 100% Free Time to complete 2.5 Hours Provides a Certificate of Tr…" at bounding box center [435, 428] width 729 height 433
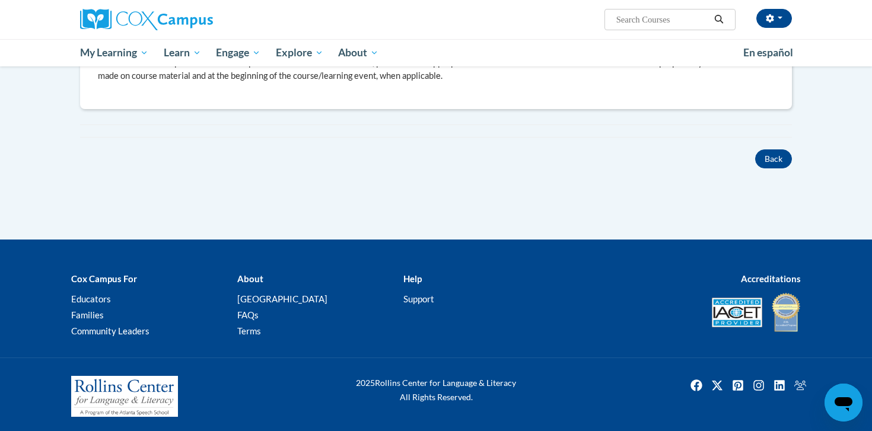
scroll to position [559, 0]
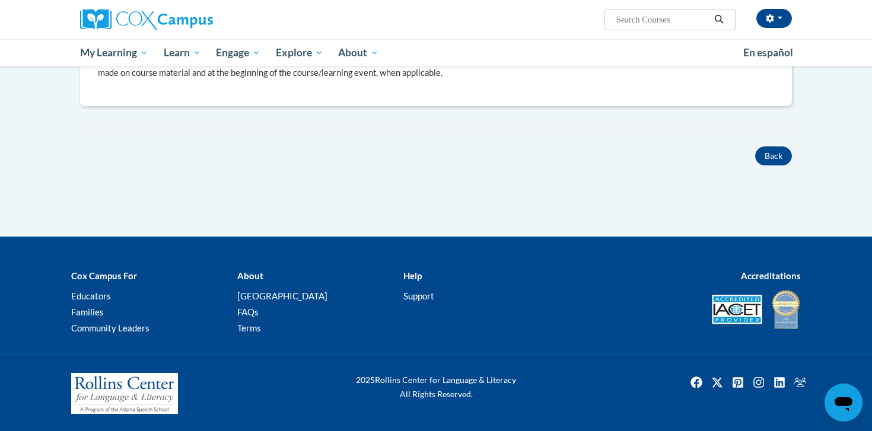
click at [847, 392] on icon "Open messaging window" at bounding box center [842, 402] width 21 height 21
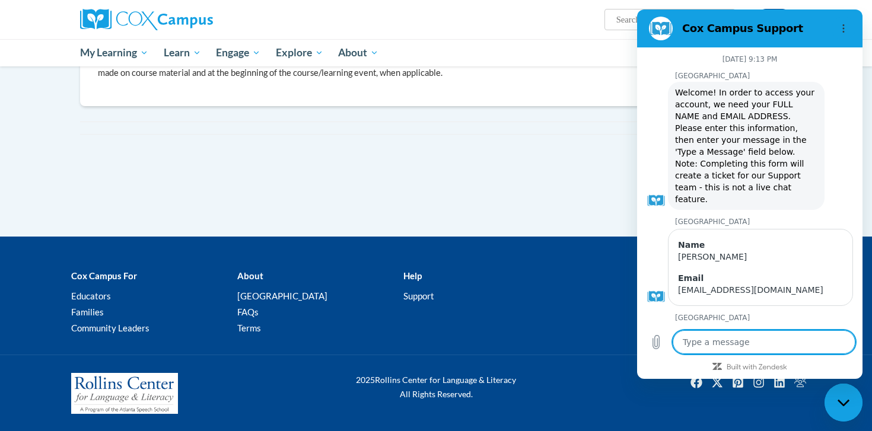
scroll to position [955, 0]
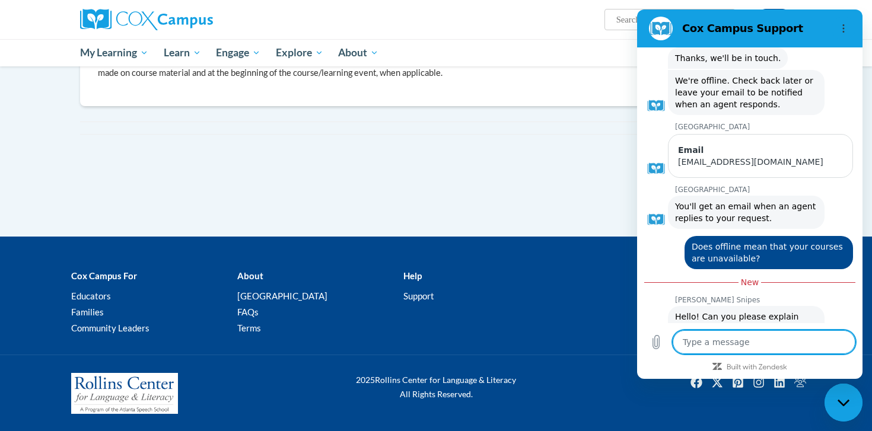
click at [722, 342] on textarea at bounding box center [763, 342] width 183 height 24
type textarea "I"
type textarea "x"
type textarea "I"
type textarea "x"
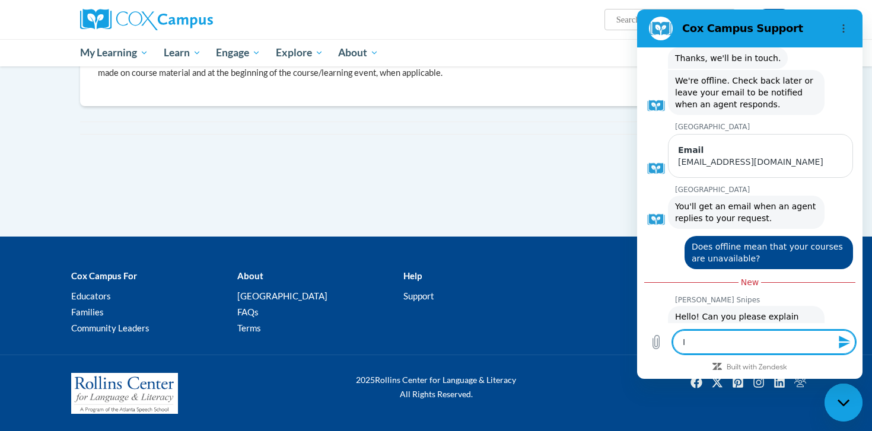
type textarea "I w"
type textarea "x"
type textarea "I wa"
type textarea "x"
type textarea "I wan"
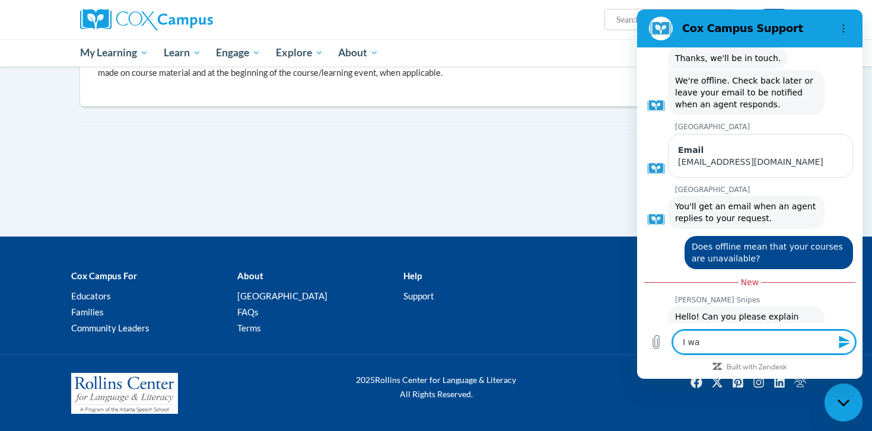
type textarea "x"
type textarea "I want"
type textarea "x"
type textarea "I want"
type textarea "x"
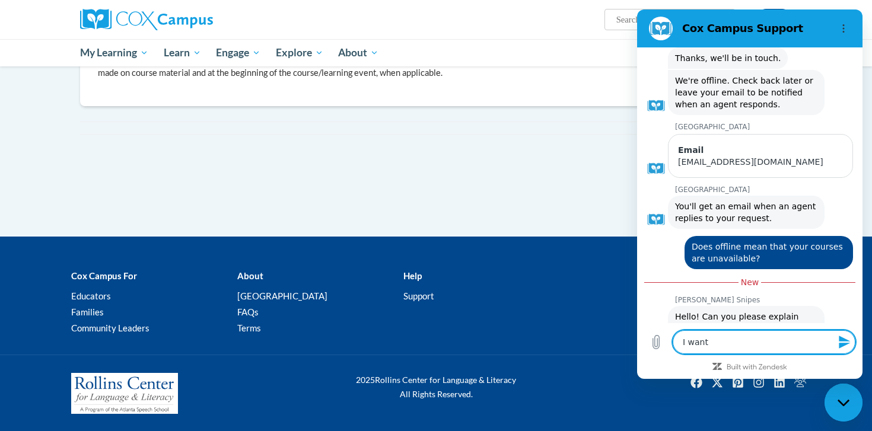
type textarea "I want t"
type textarea "x"
type textarea "I want to"
type textarea "x"
type textarea "I want to"
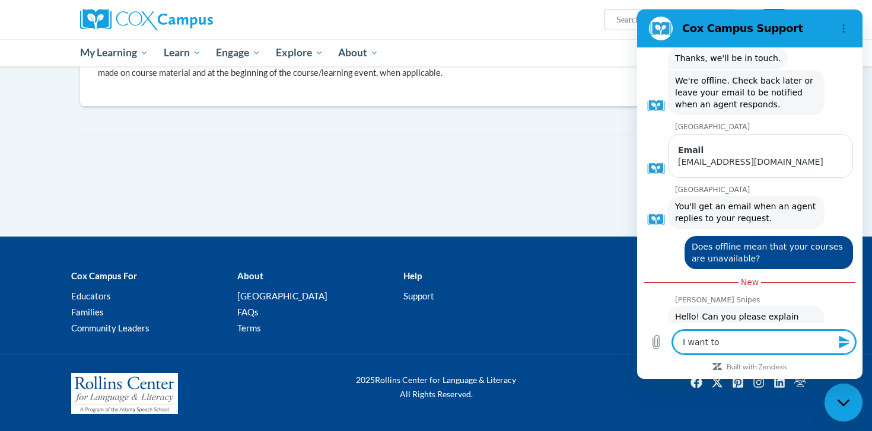
type textarea "x"
type textarea "I want to t"
type textarea "x"
type textarea "I want to ta"
type textarea "x"
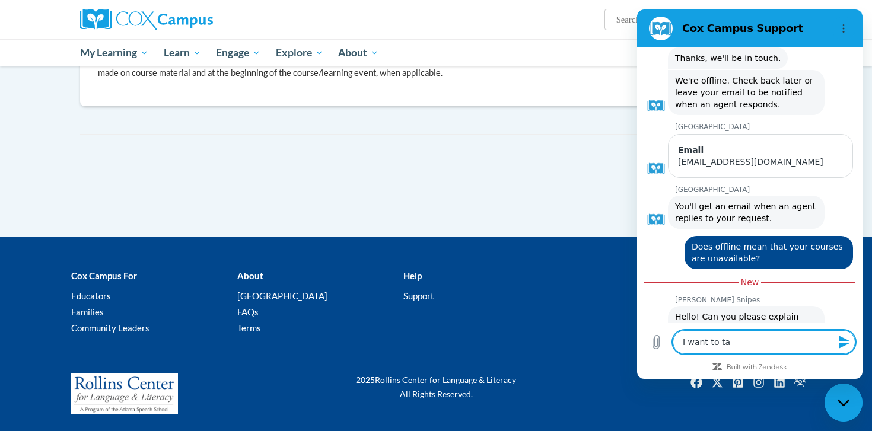
type textarea "I want to tak"
type textarea "x"
type textarea "I want to take"
type textarea "x"
type textarea "I want to take"
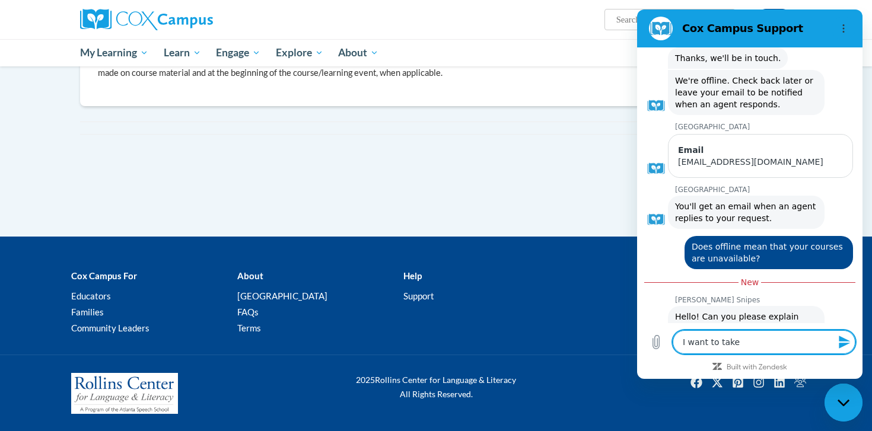
type textarea "x"
type textarea "I want to take t"
type textarea "x"
type textarea "I want to take th"
type textarea "x"
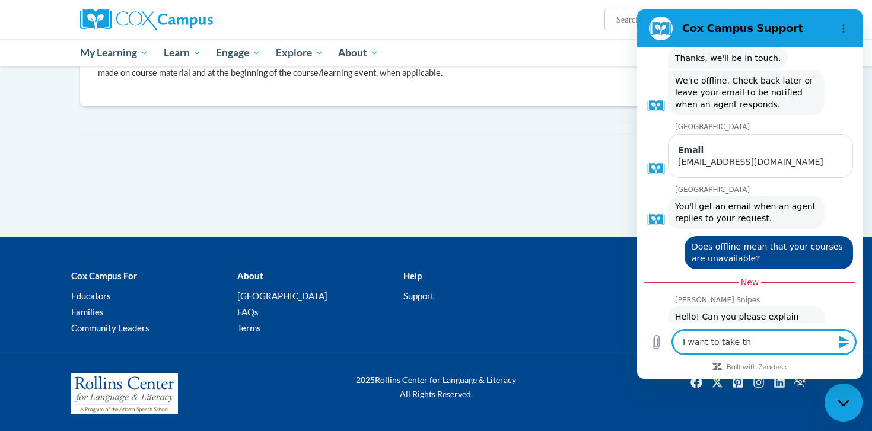
type textarea "I want to take the"
type textarea "x"
type textarea "I want to take the"
type textarea "x"
type textarea "I want to take the"
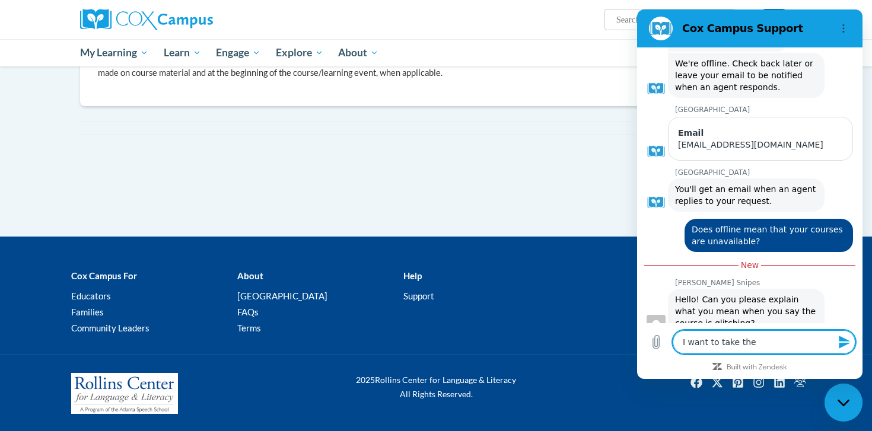
scroll to position [972, 0]
type textarea "x"
type textarea "I want to take the s"
type textarea "x"
type textarea "I want to take the st"
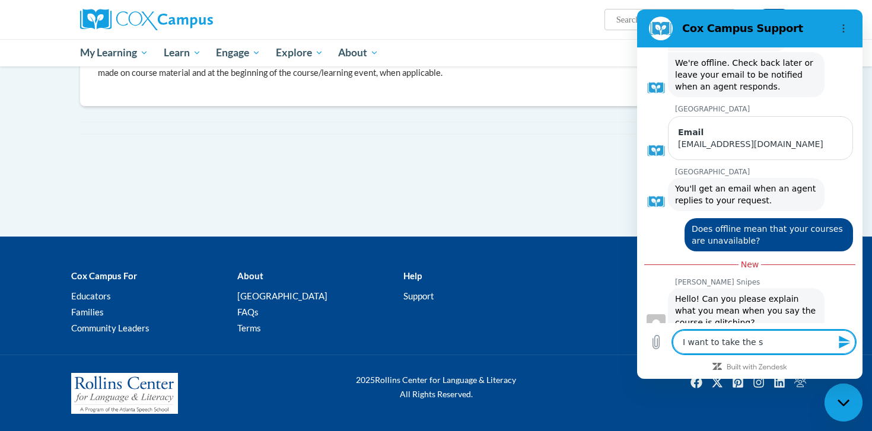
type textarea "x"
type textarea "I want to take the str"
type textarea "x"
type textarea "I want to take the stru"
type textarea "x"
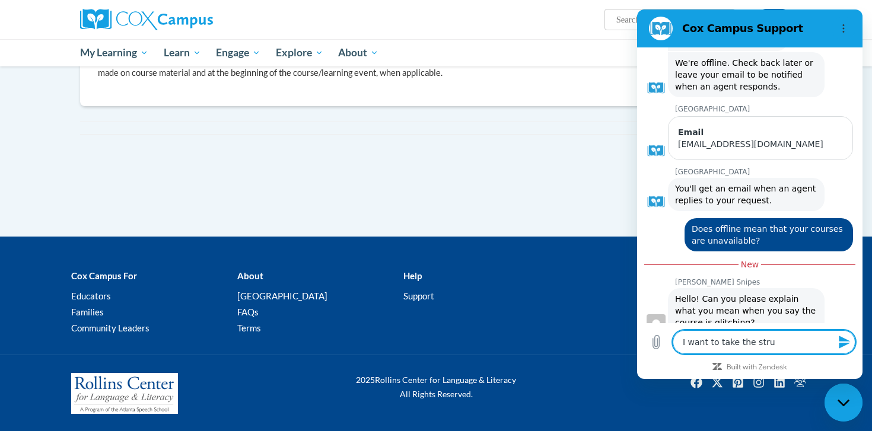
type textarea "I want to take the struc"
type textarea "x"
type textarea "I want to take the struct"
type textarea "x"
type textarea "I want to take the structu"
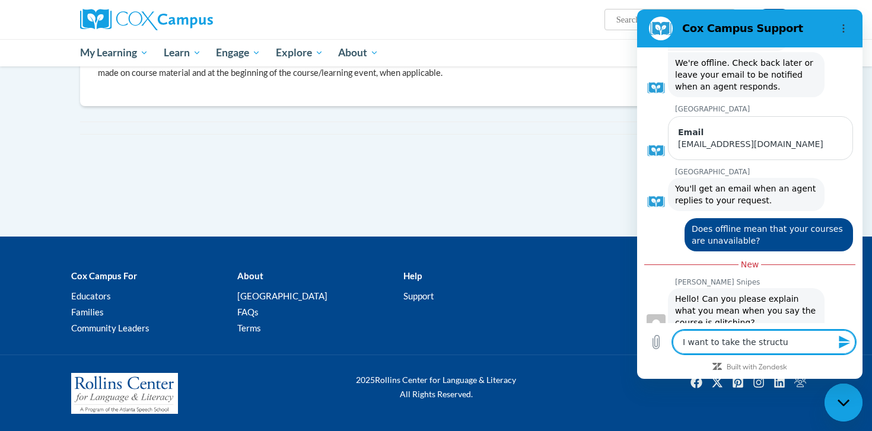
type textarea "x"
type textarea "I want to take the structur"
type textarea "x"
type textarea "I want to take the structure"
type textarea "x"
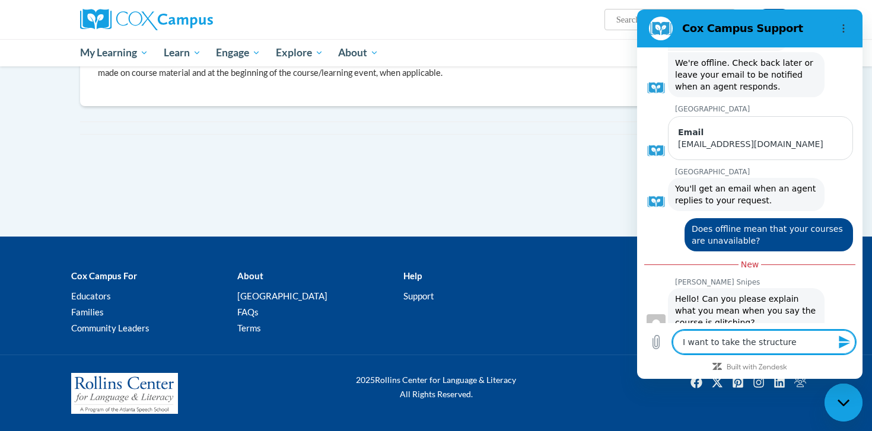
type textarea "I want to take the structure"
type textarea "x"
type textarea "I want to take the structure"
type textarea "x"
type textarea "I want to take the structured"
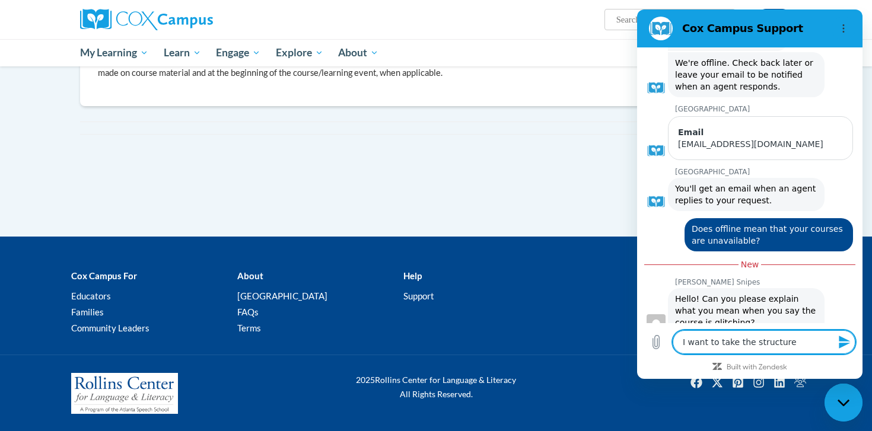
type textarea "x"
type textarea "I want to take the structured"
type textarea "x"
type textarea "I want to take the structured l"
type textarea "x"
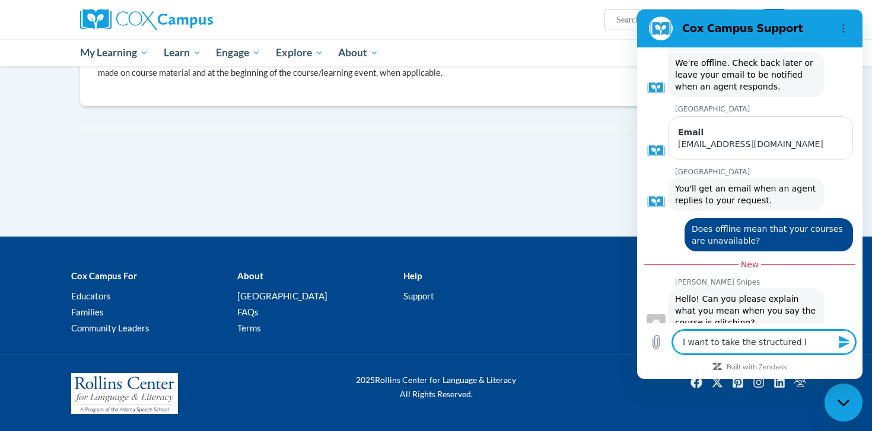
type textarea "I want to take the structured li"
type textarea "x"
type textarea "I want to take the structured lit"
type textarea "x"
type textarea "I want to take the structured lite"
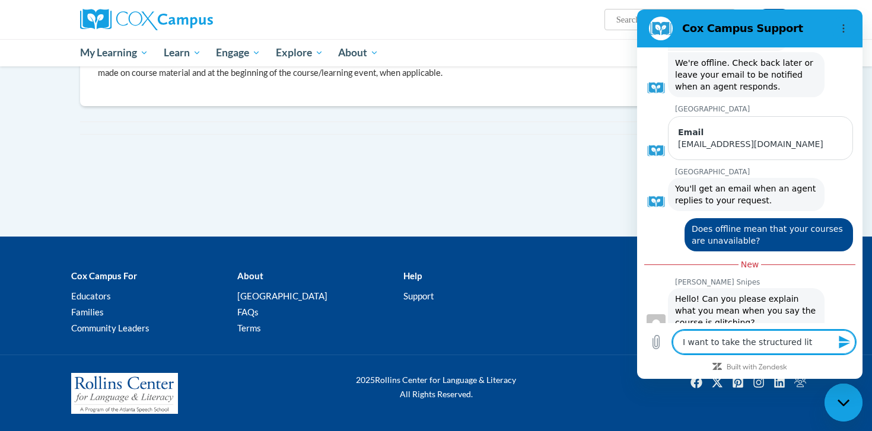
type textarea "x"
type textarea "I want to take the structured liter"
type textarea "x"
type textarea "I want to take the structured litera"
type textarea "x"
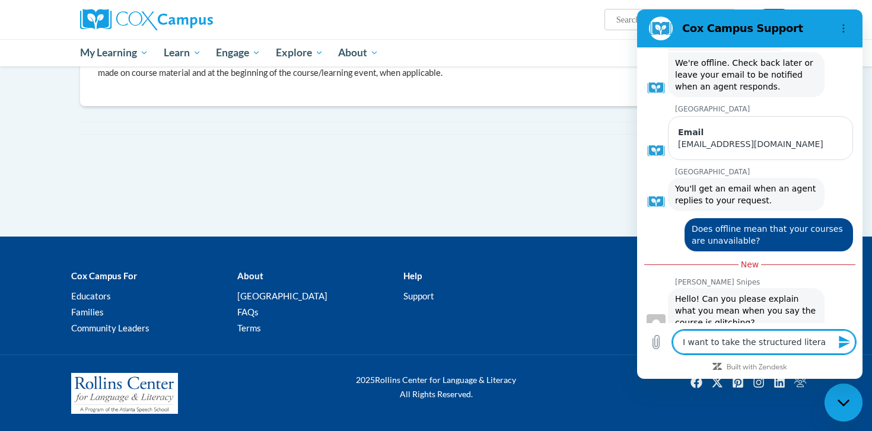
type textarea "I want to take the structured literac"
type textarea "x"
type textarea "I want to take the structured literacy"
type textarea "x"
type textarea "I want to take the structured literacy"
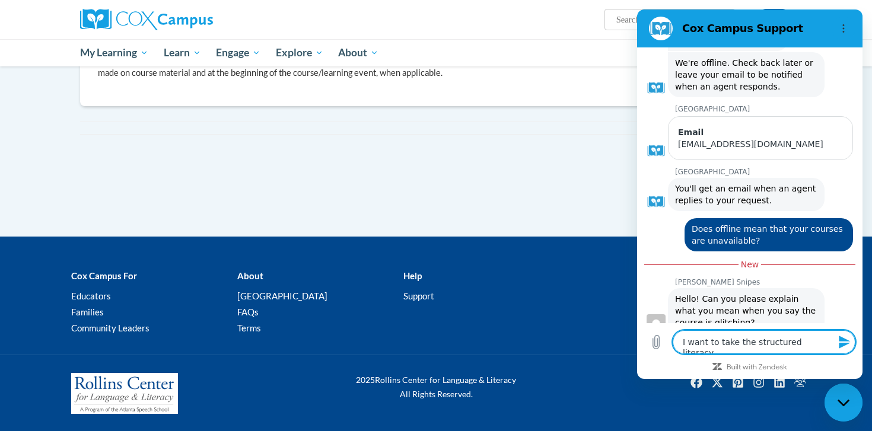
type textarea "x"
type textarea "I want to take the structured literacy c"
type textarea "x"
type textarea "I want to take the structured literacy ce"
type textarea "x"
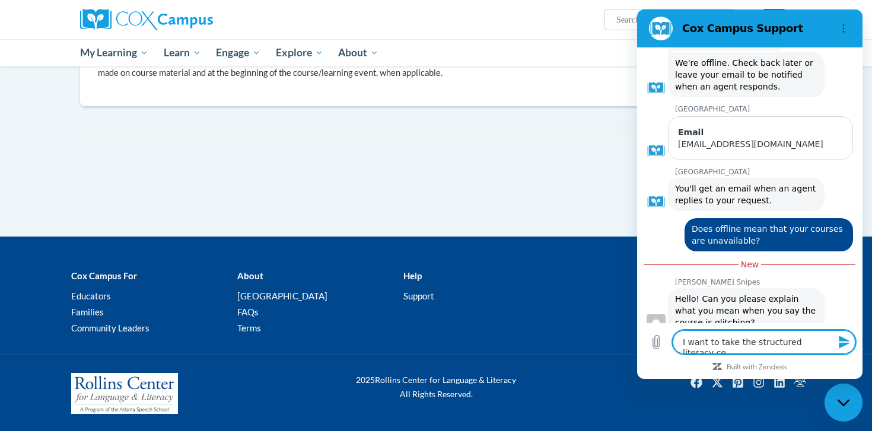
type textarea "I want to take the structured literacy cer"
type textarea "x"
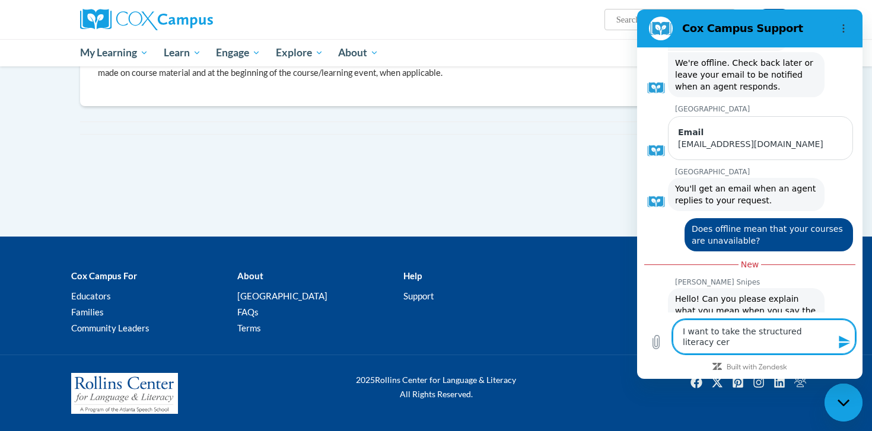
type textarea "I want to take the structured literacy cert"
type textarea "x"
type textarea "I want to take the structured literacy certi"
type textarea "x"
type textarea "I want to take the structured literacy certif"
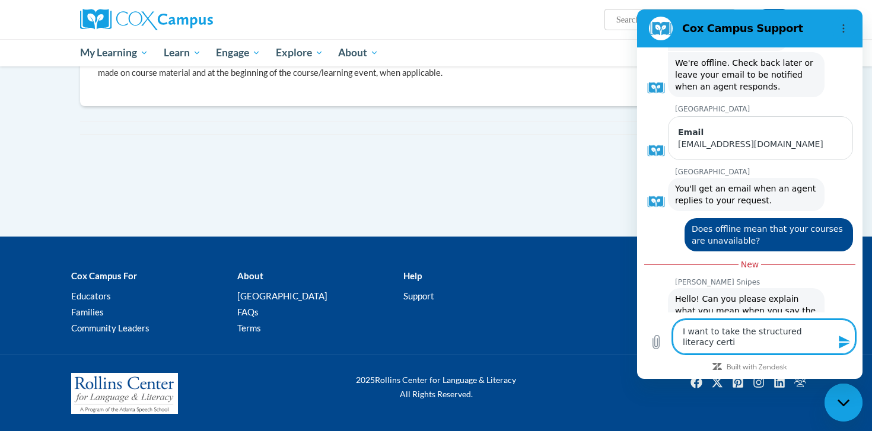
type textarea "x"
type textarea "I want to take the structured literacy certifa"
type textarea "x"
type textarea "I want to take the structured literacy certif"
type textarea "x"
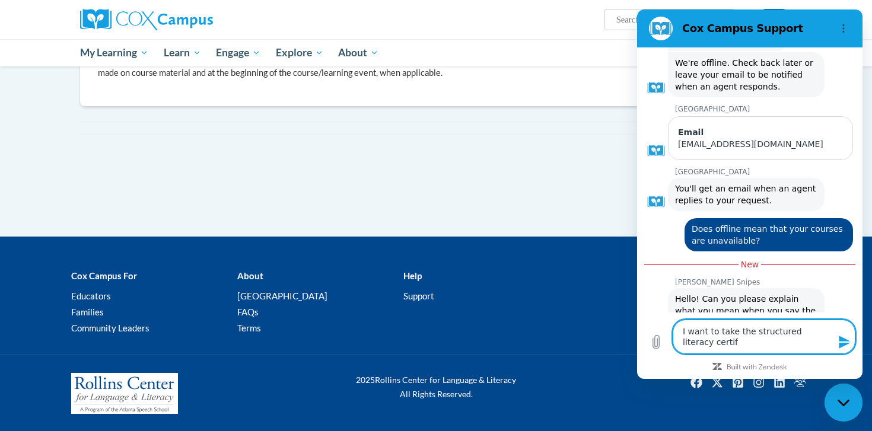
type textarea "I want to take the structured literacy certifi"
type textarea "x"
type textarea "I want to take the structured literacy certific"
type textarea "x"
type textarea "I want to take the structured literacy certifica"
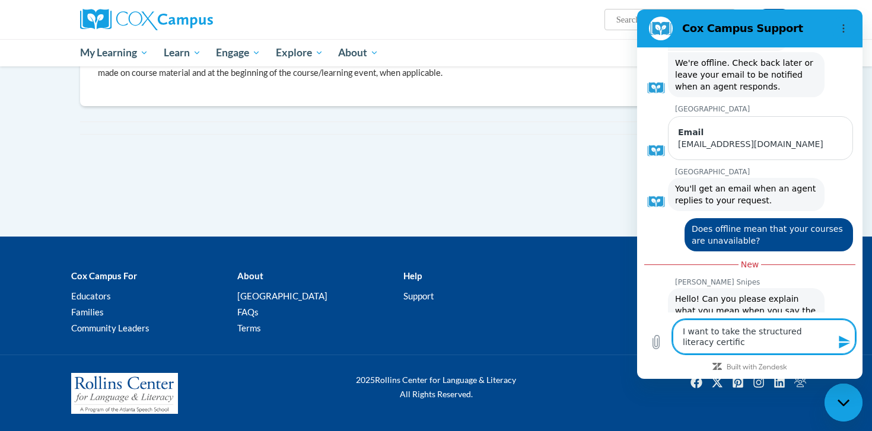
type textarea "x"
type textarea "I want to take the structured literacy certificat"
type textarea "x"
type textarea "I want to take the structured literacy certificate"
type textarea "x"
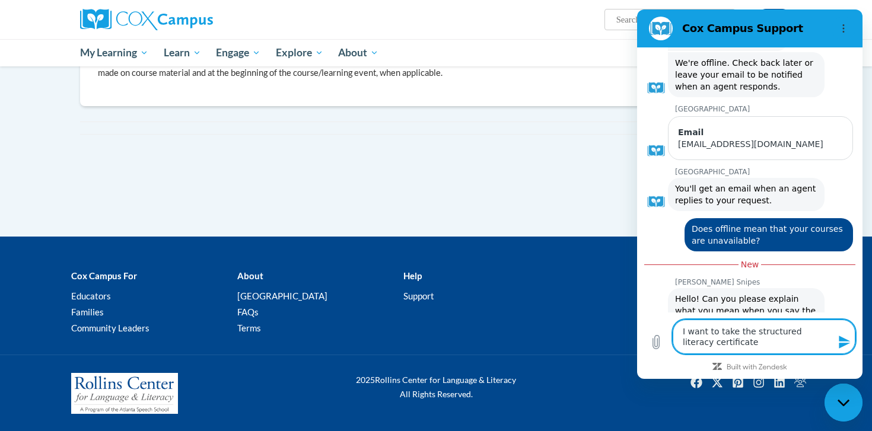
type textarea "I want to take the structured literacy certificate"
type textarea "x"
type textarea "I want to take the structured literacy certificate e"
type textarea "x"
type textarea "I want to take the structured literacy certificate ex"
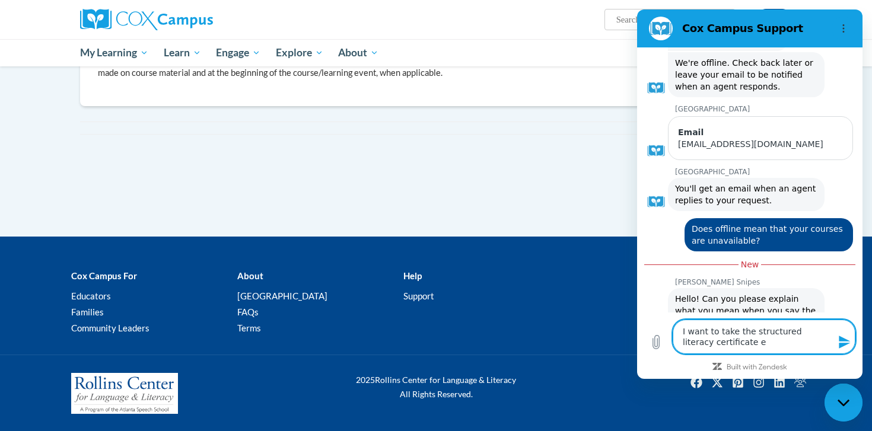
type textarea "x"
type textarea "I want to take the structured literacy certificate exa"
type textarea "x"
type textarea "I want to take the structured literacy certificate exam"
type textarea "x"
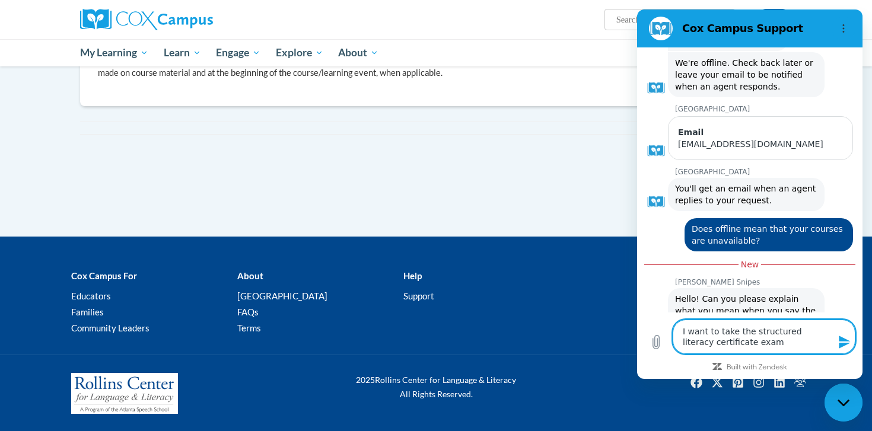
type textarea "I want to take the structured literacy certificate exam"
type textarea "x"
type textarea "I want to take the structured literacy certificate exam b"
type textarea "x"
type textarea "I want to take the structured literacy certificate exam bu"
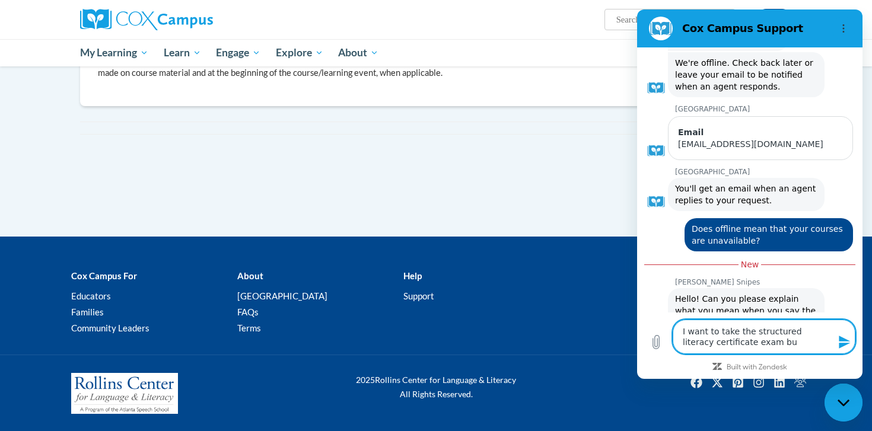
type textarea "x"
type textarea "I want to take the structured literacy certificate exam but"
type textarea "x"
type textarea "I want to take the structured literacy certificate exam but"
type textarea "x"
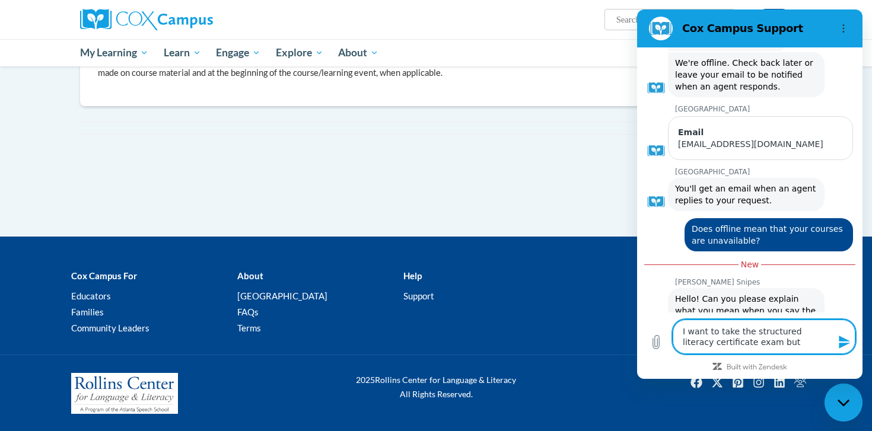
type textarea "I want to take the structured literacy certificate exam but I"
type textarea "x"
type textarea "I want to take the structured literacy certificate exam but I"
type textarea "x"
type textarea "I want to take the structured literacy certificate exam but I d"
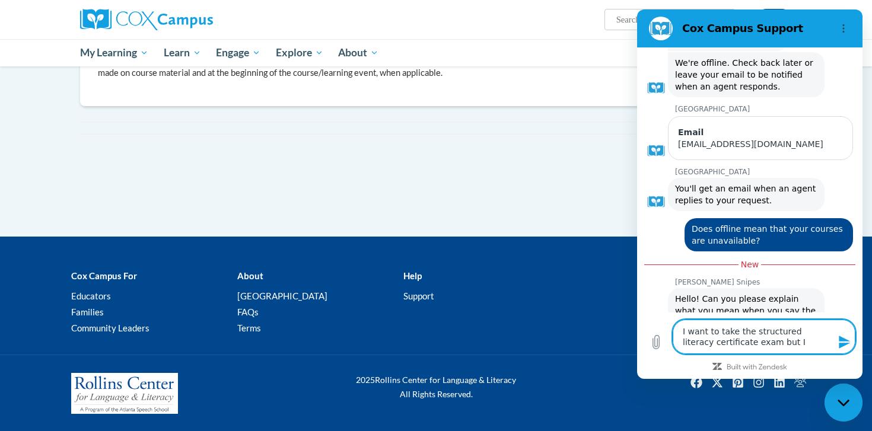
type textarea "x"
type textarea "I want to take the structured literacy certificate exam but I d"
type textarea "x"
type textarea "I want to take the structured literacy certificate exam but I d"
type textarea "x"
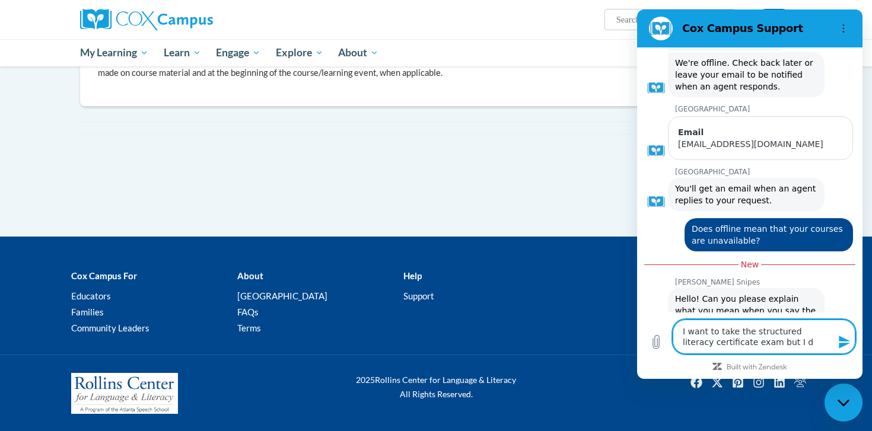
type textarea "I want to take the structured literacy certificate exam but I do"
type textarea "x"
type textarea "I want to take the structured literacy certificate exam but I do"
type textarea "x"
type textarea "I want to take the structured literacy certificate exam but I do n"
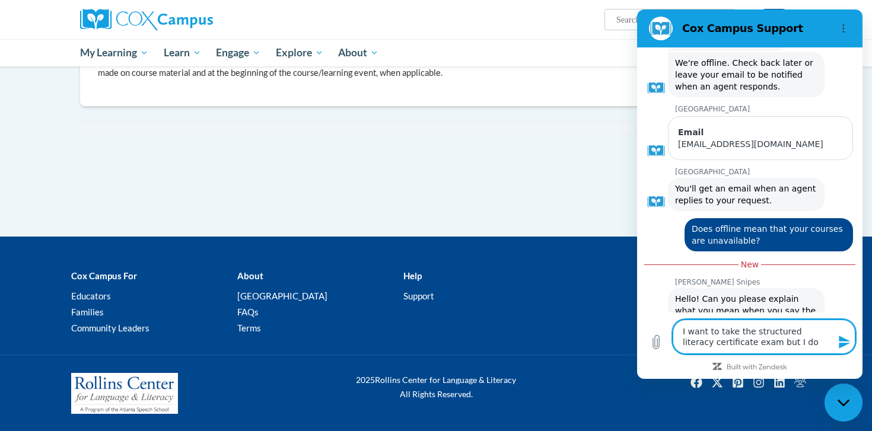
type textarea "x"
type textarea "I want to take the structured literacy certificate exam but I do no"
type textarea "x"
type textarea "I want to take the structured literacy certificate exam but I do not"
type textarea "x"
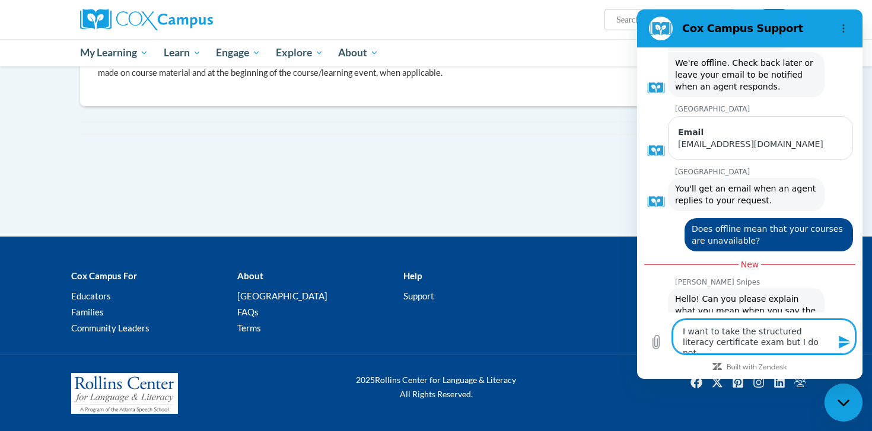
type textarea "I want to take the structured literacy certificate exam but I do not"
type textarea "x"
type textarea "I want to take the structured literacy certificate exam but I do not s"
type textarea "x"
type textarea "I want to take the structured literacy certificate exam but I do not se"
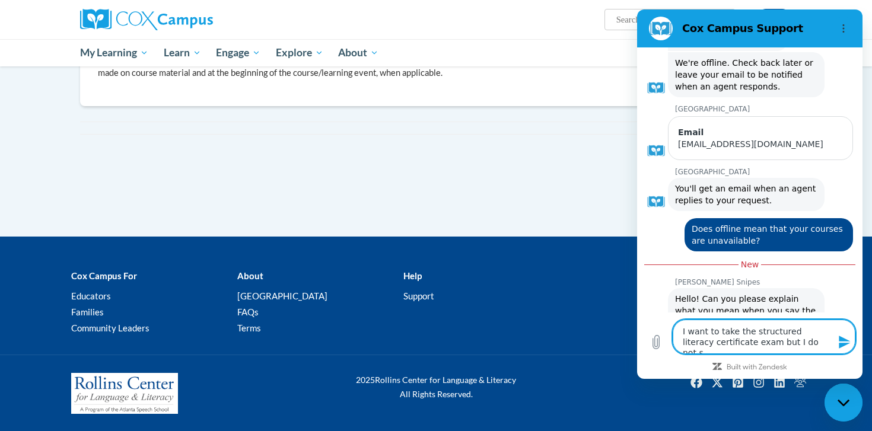
type textarea "x"
type textarea "I want to take the structured literacy certificate exam but I do not see"
type textarea "x"
type textarea "I want to take the structured literacy certificate exam but I do not see"
type textarea "x"
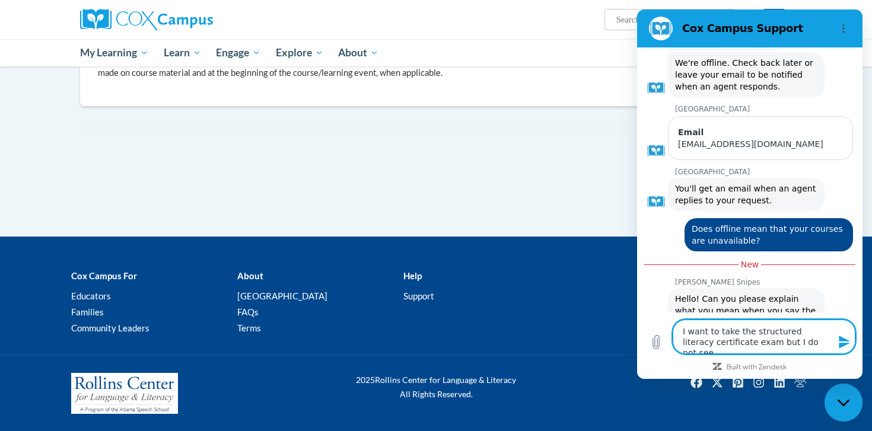
type textarea "I want to take the structured literacy certificate exam but I do not see h"
type textarea "x"
type textarea "I want to take the structured literacy certificate exam but I do not see ho"
type textarea "x"
type textarea "I want to take the structured literacy certificate exam but I do not see how"
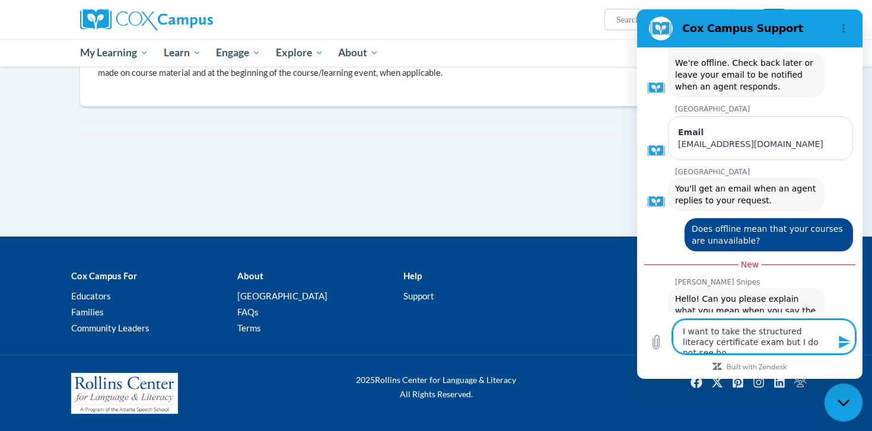
type textarea "x"
type textarea "I want to take the structured literacy certificate exam but I do not see how"
type textarea "x"
type textarea "I want to take the structured literacy certificate exam but I do not see how"
type textarea "x"
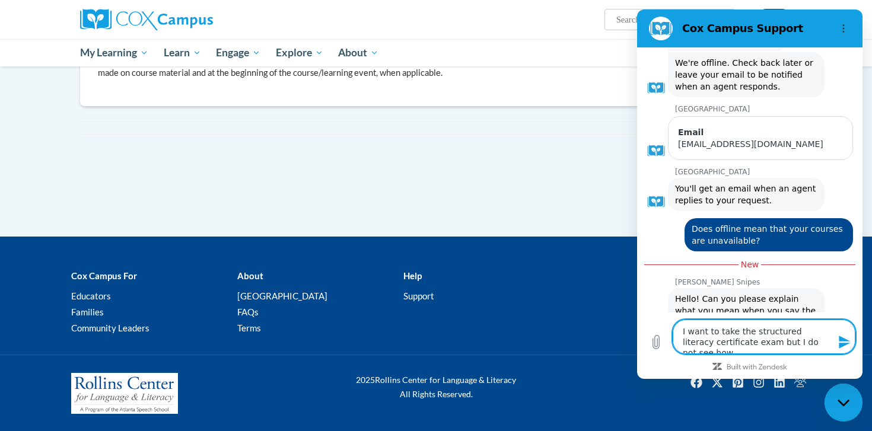
type textarea "I want to take the structured literacy certificate exam but I do not see ho"
type textarea "x"
type textarea "I want to take the structured literacy certificate exam but I do not see h"
type textarea "x"
type textarea "I want to take the structured literacy certificate exam but I do not see"
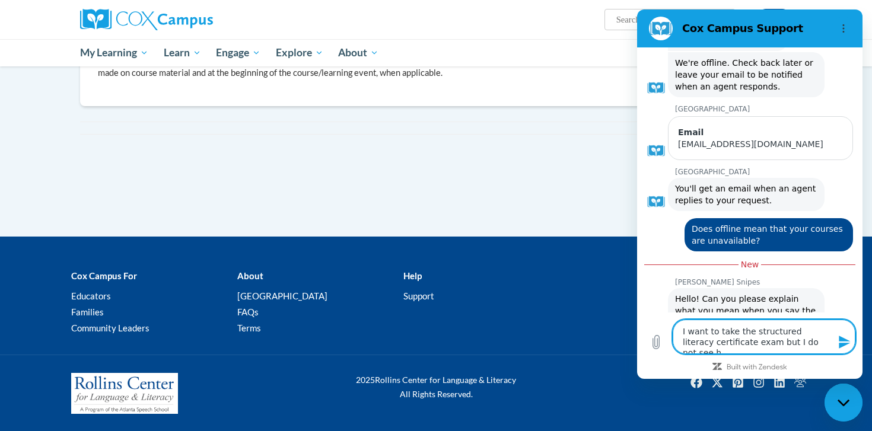
type textarea "x"
type textarea "I want to take the structured literacy certificate exam but I do not see a"
type textarea "x"
type textarea "I want to take the structured literacy certificate exam but I do not see an"
type textarea "x"
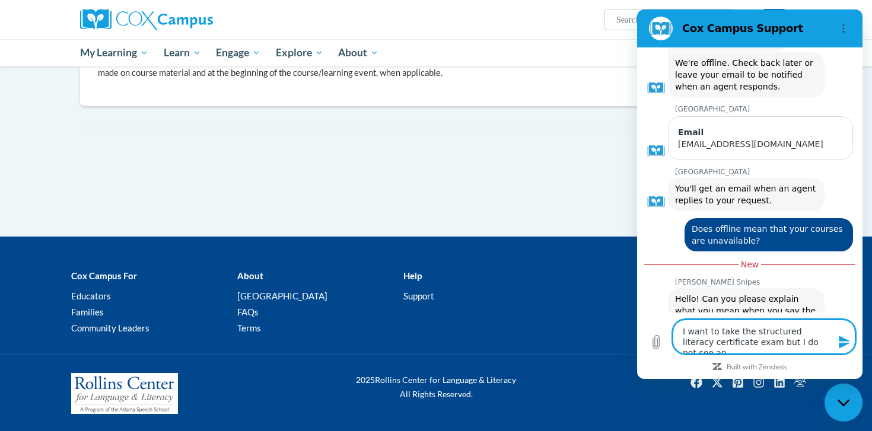
type textarea "I want to take the structured literacy certificate exam but I do not see any"
type textarea "x"
type textarea "I want to take the structured literacy certificate exam but I do not see any"
type textarea "x"
type textarea "I want to take the structured literacy certificate exam but I do not see any l"
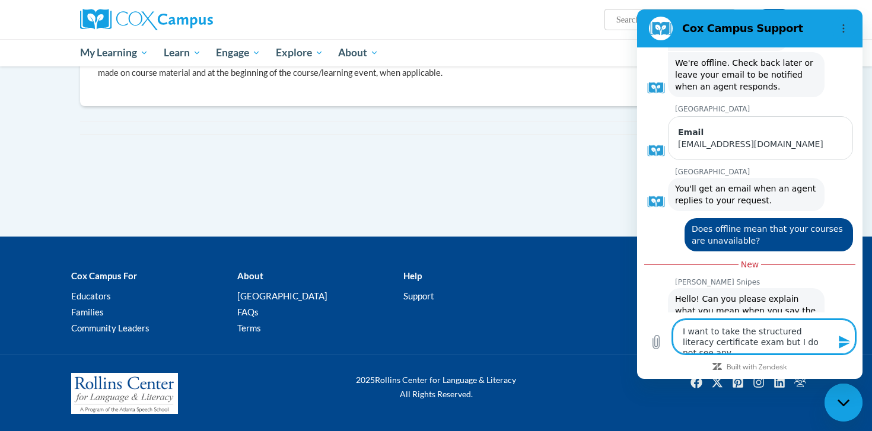
type textarea "x"
type textarea "I want to take the structured literacy certificate exam but I do not see any li"
type textarea "x"
type textarea "I want to take the structured literacy certificate exam but I do not see any lin"
type textarea "x"
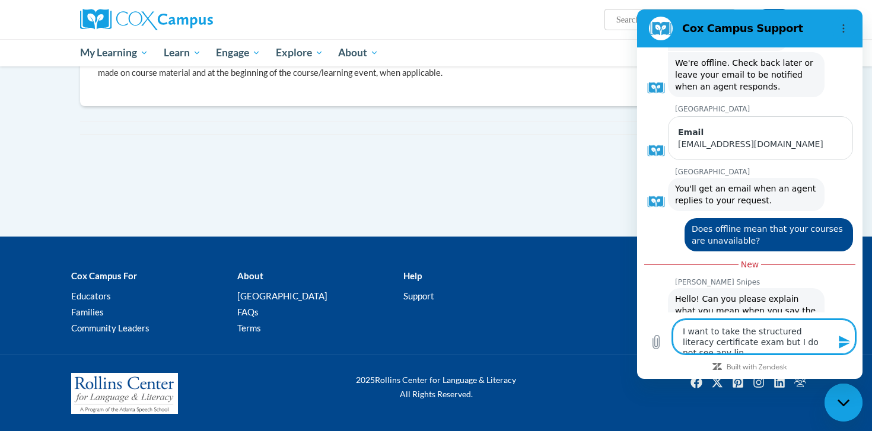
type textarea "I want to take the structured literacy certificate exam but I do not see any li…"
type textarea "x"
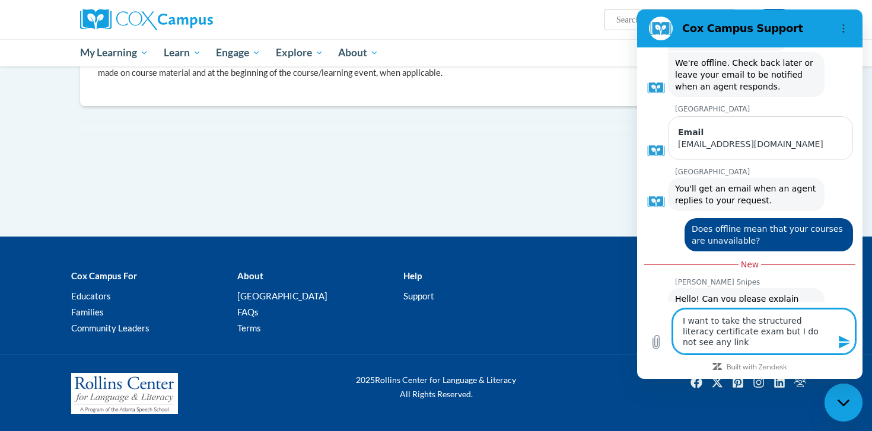
type textarea "I want to take the structured literacy certificate exam but I do not see any li…"
type textarea "x"
type textarea "I want to take the structured literacy certificate exam but I do not see any li…"
type textarea "x"
type textarea "I want to take the structured literacy certificate exam but I do not see any li…"
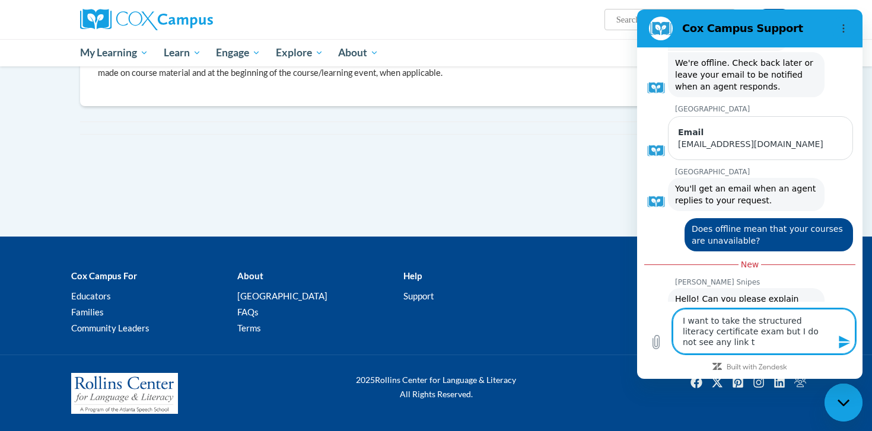
type textarea "x"
type textarea "I want to take the structured literacy certificate exam but I do not see any li…"
type textarea "x"
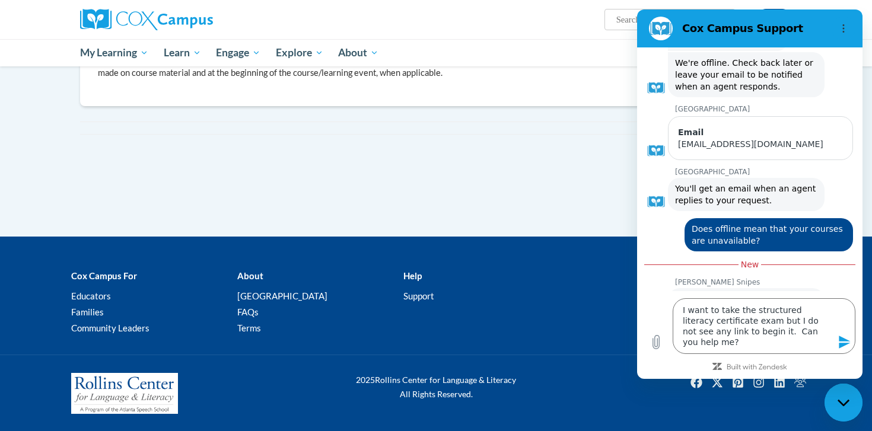
click at [841, 344] on icon "Send message" at bounding box center [843, 342] width 11 height 13
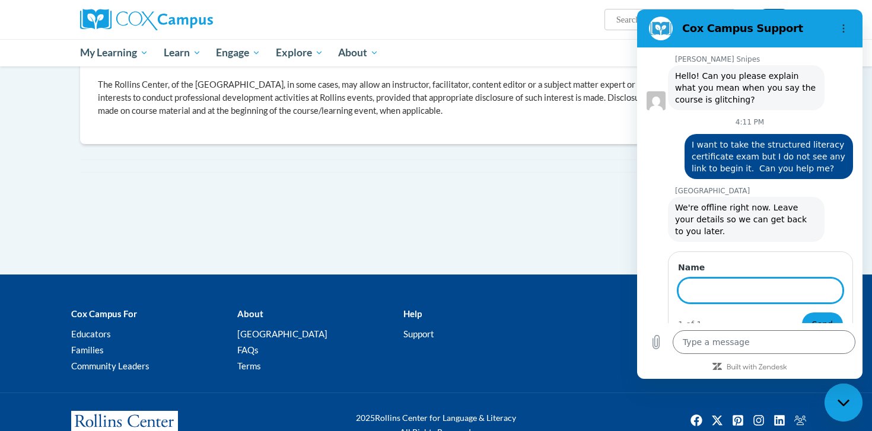
scroll to position [521, 0]
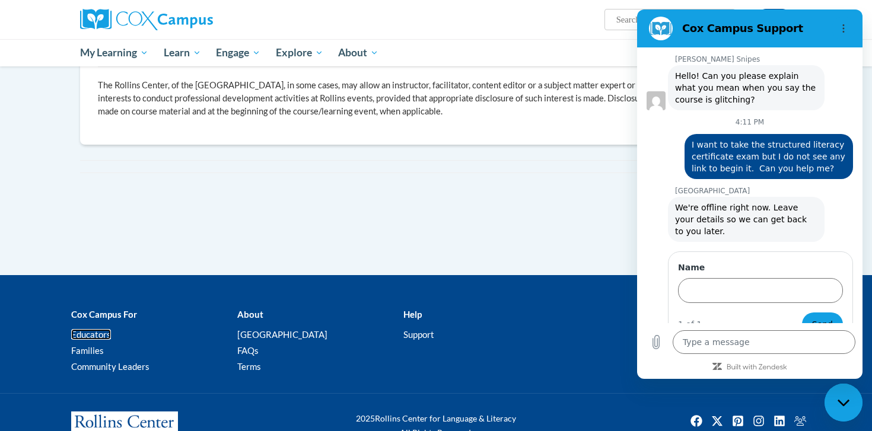
click at [103, 332] on link "Educators" at bounding box center [91, 334] width 40 height 11
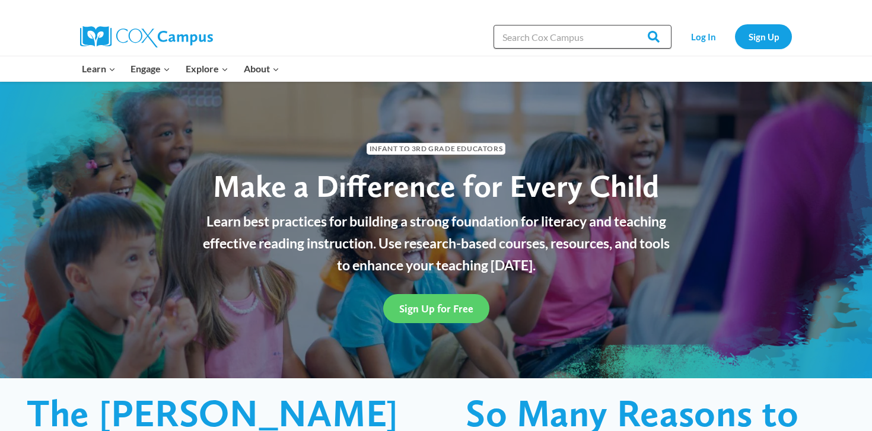
click at [566, 40] on input "Search in https://coxcampus.org/" at bounding box center [582, 37] width 178 height 24
type input "structured literacy certificate exam"
click at [625, 25] on input "Search" at bounding box center [648, 37] width 46 height 24
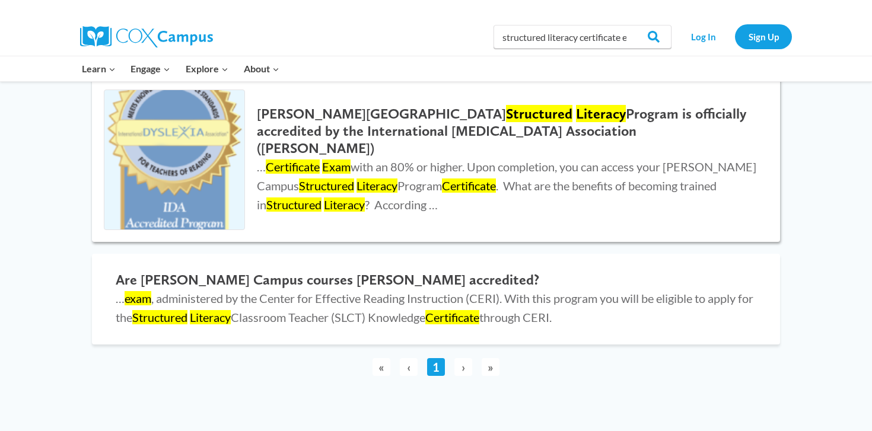
scroll to position [169, 0]
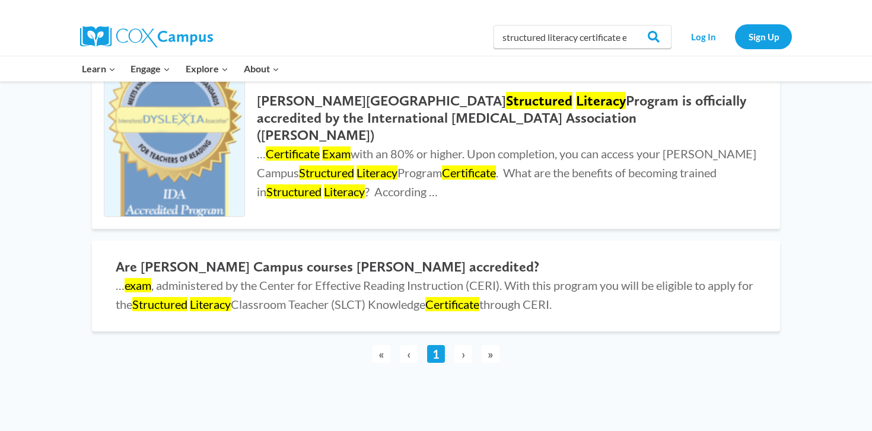
click at [462, 355] on span "›" at bounding box center [463, 354] width 18 height 18
click at [491, 352] on span "»" at bounding box center [490, 354] width 18 height 18
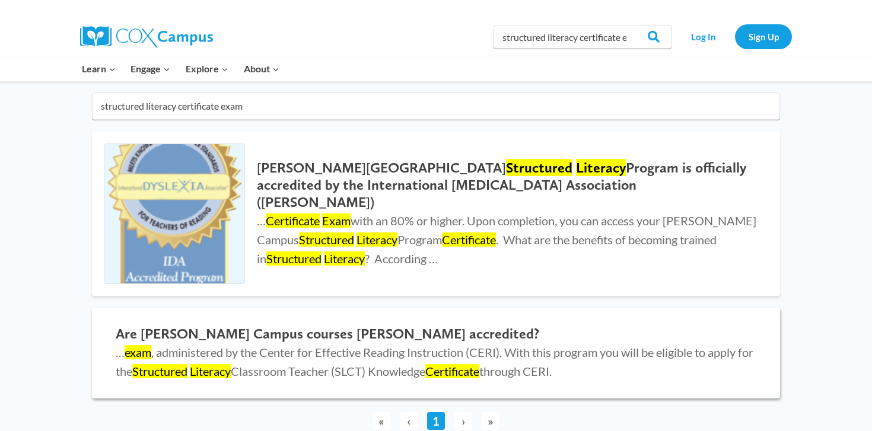
scroll to position [82, 0]
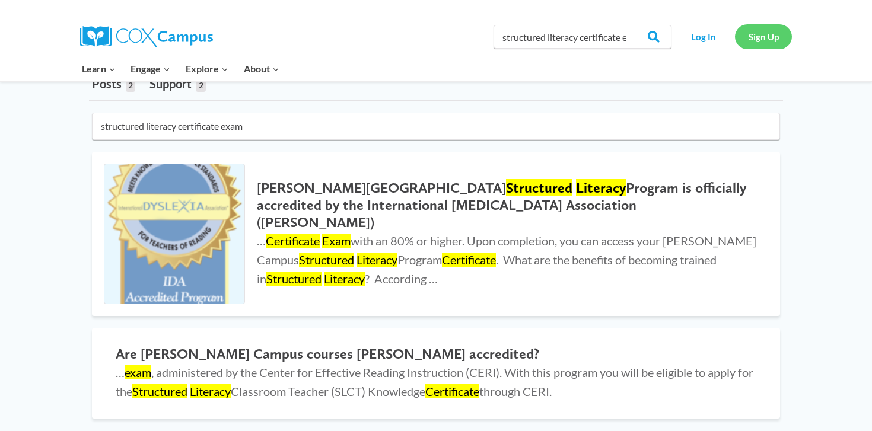
click at [770, 36] on link "Sign Up" at bounding box center [763, 36] width 57 height 24
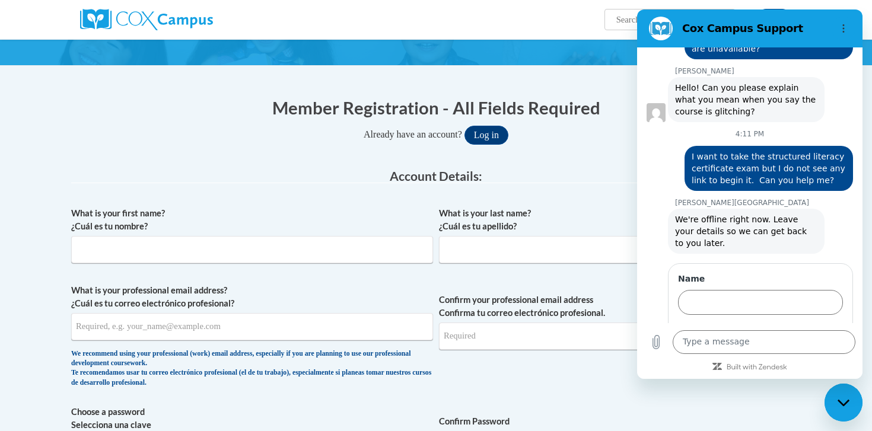
scroll to position [73, 0]
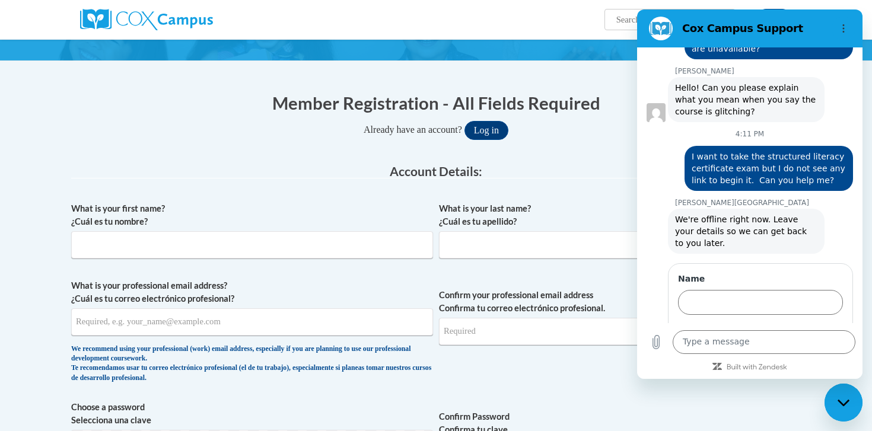
type input "[EMAIL_ADDRESS][DOMAIN_NAME]"
click at [586, 216] on label "What is your last name? ¿Cuál es tu apellido?" at bounding box center [620, 215] width 362 height 26
click at [586, 231] on input "What is your last name? ¿Cuál es tu apellido?" at bounding box center [620, 244] width 362 height 27
click at [623, 359] on span "Confirm your professional email address Confirma tu correo electrónico profesio…" at bounding box center [620, 334] width 362 height 110
click at [840, 390] on div "Close messaging window" at bounding box center [843, 403] width 36 height 36
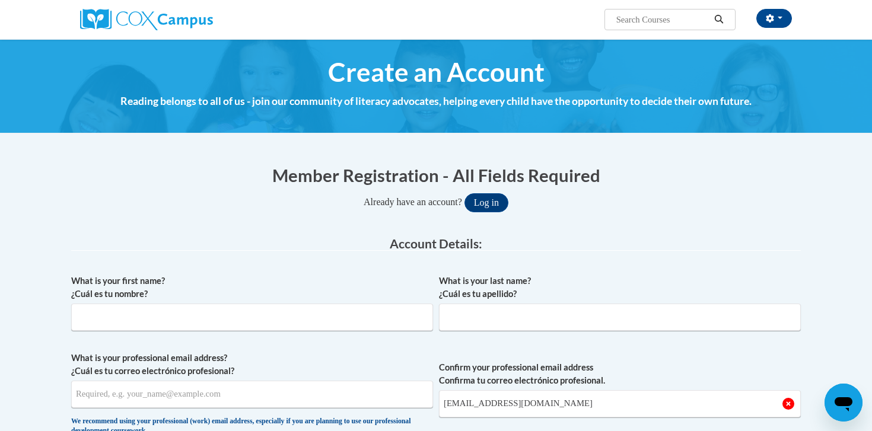
scroll to position [6, 0]
